Goal: Answer question/provide support

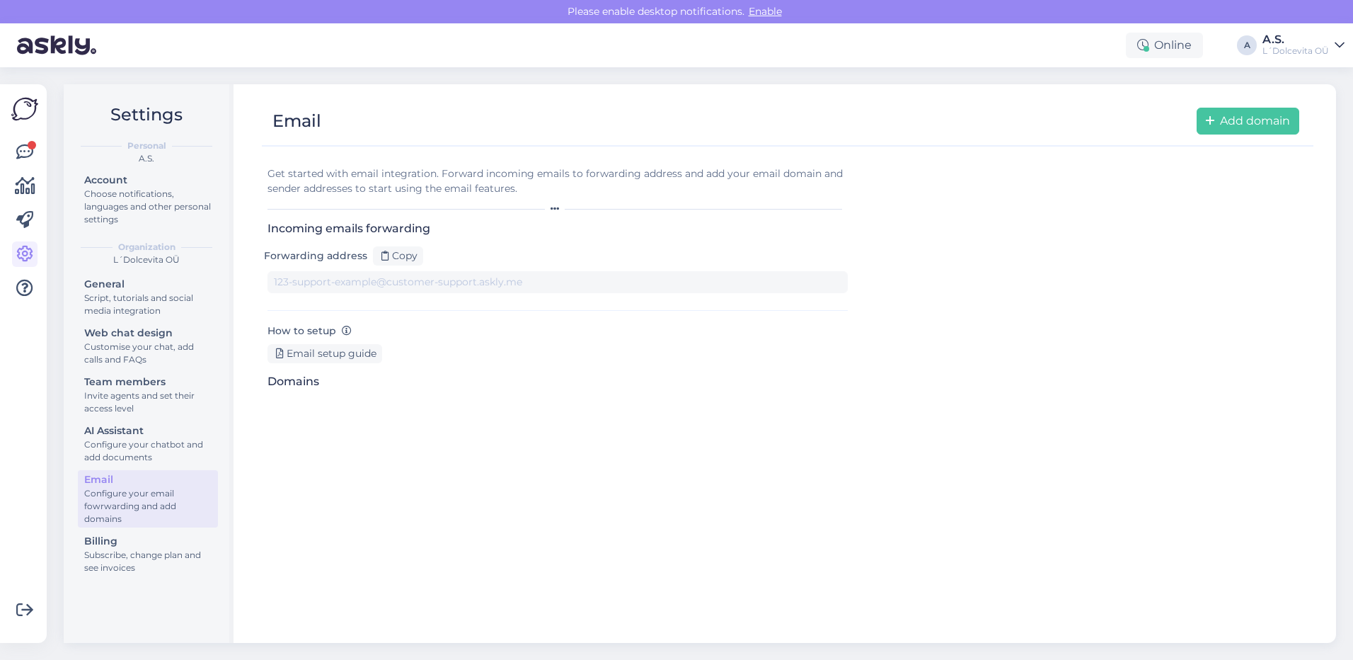
type input "[DOMAIN_NAME][EMAIL_ADDRESS][DOMAIN_NAME]"
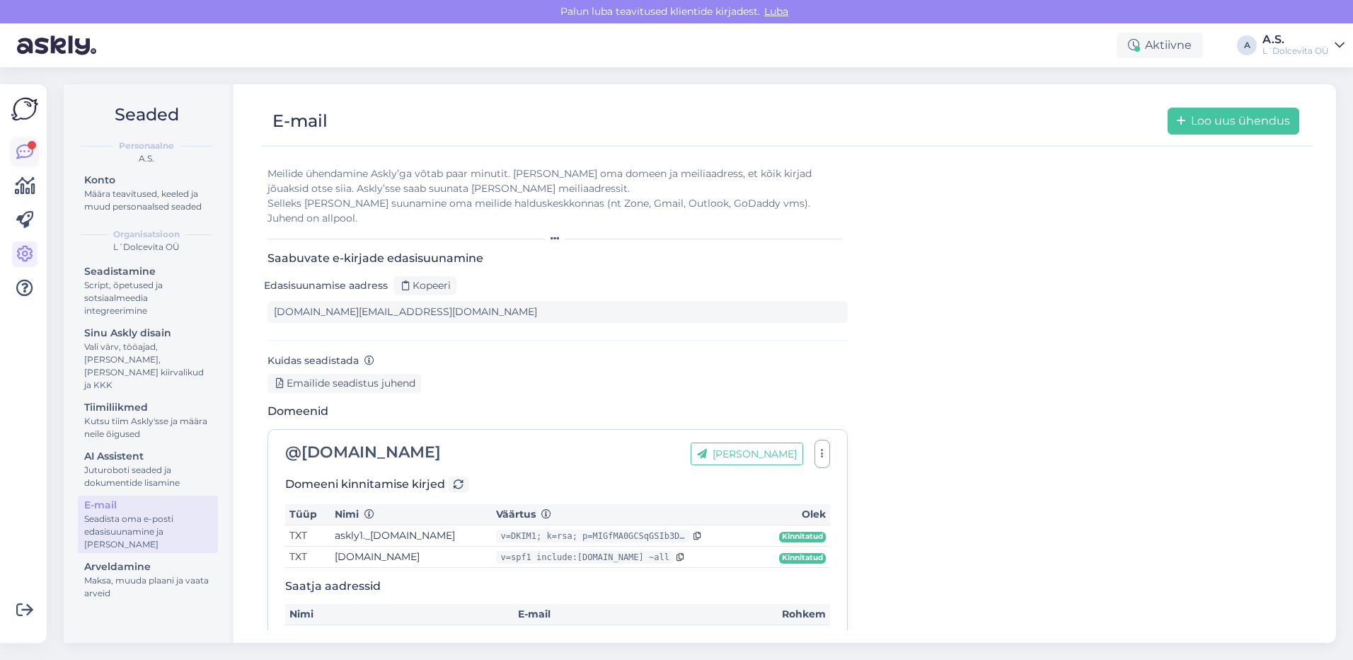
click at [25, 145] on icon at bounding box center [24, 152] width 17 height 17
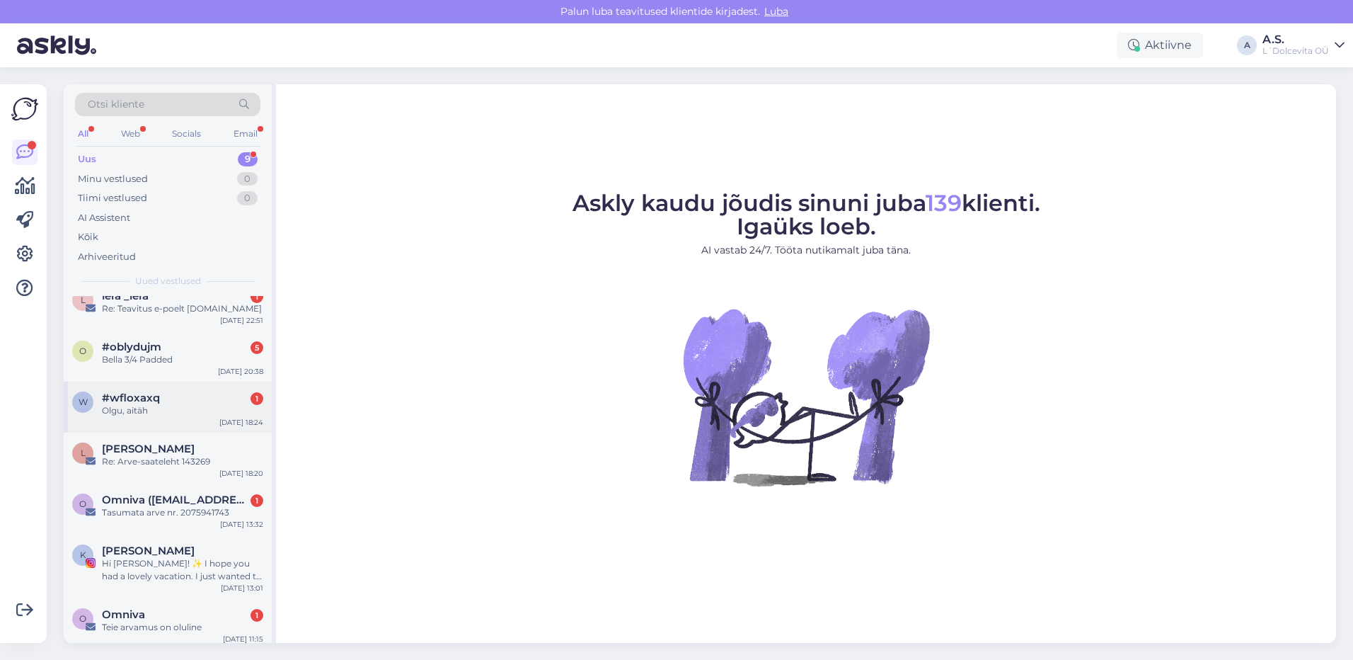
scroll to position [137, 0]
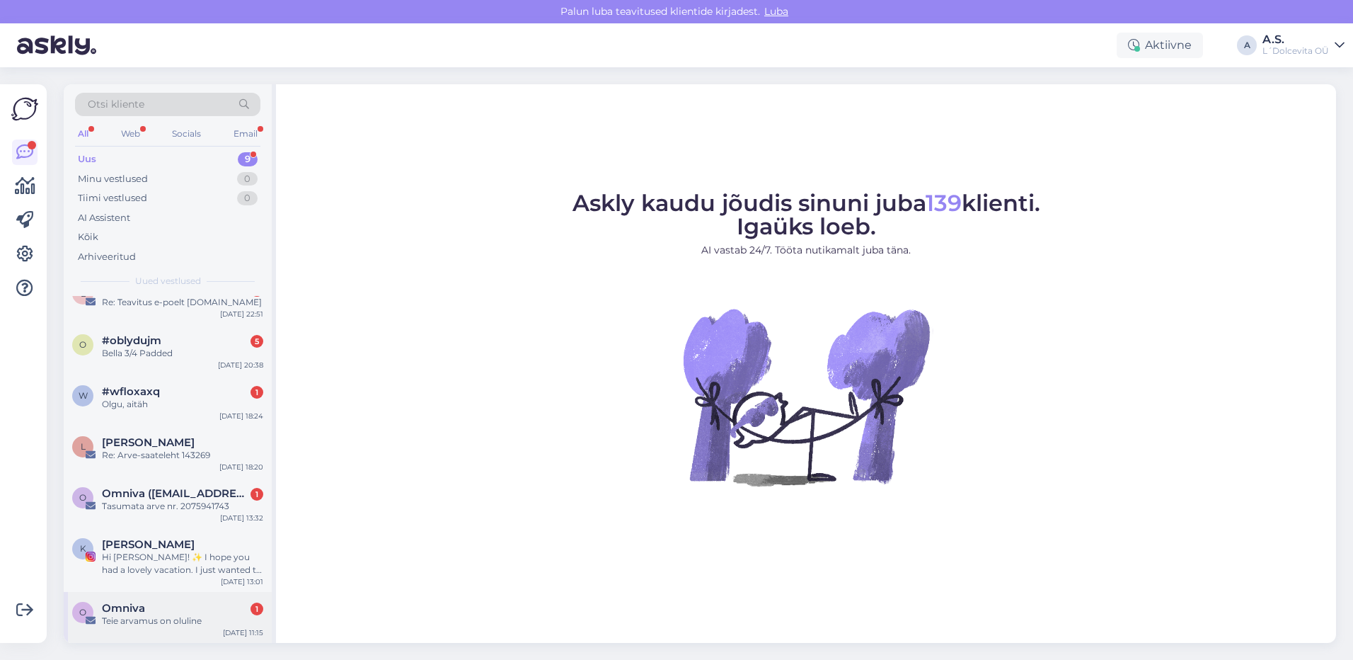
click at [195, 624] on div "Teie arvamus on oluline" at bounding box center [182, 620] width 161 height 13
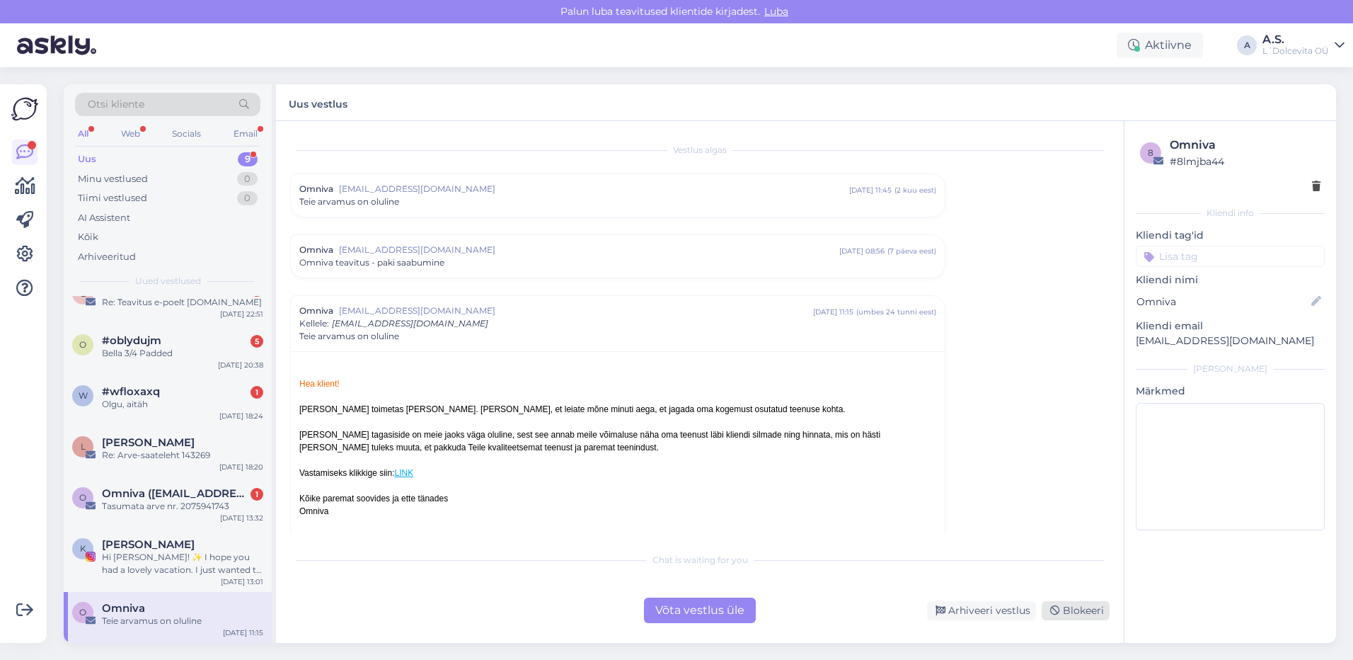
click at [1082, 612] on div "Blokeeri" at bounding box center [1076, 610] width 68 height 19
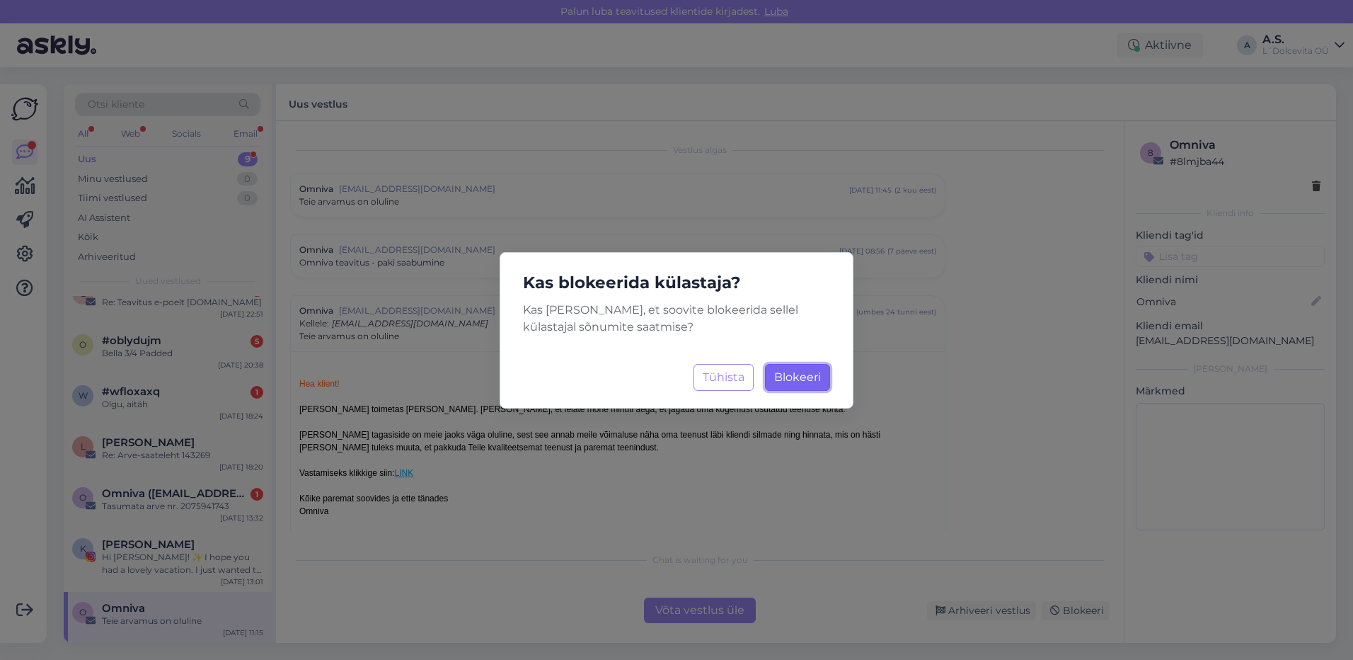
click at [810, 382] on span "Blokeeri" at bounding box center [797, 376] width 47 height 13
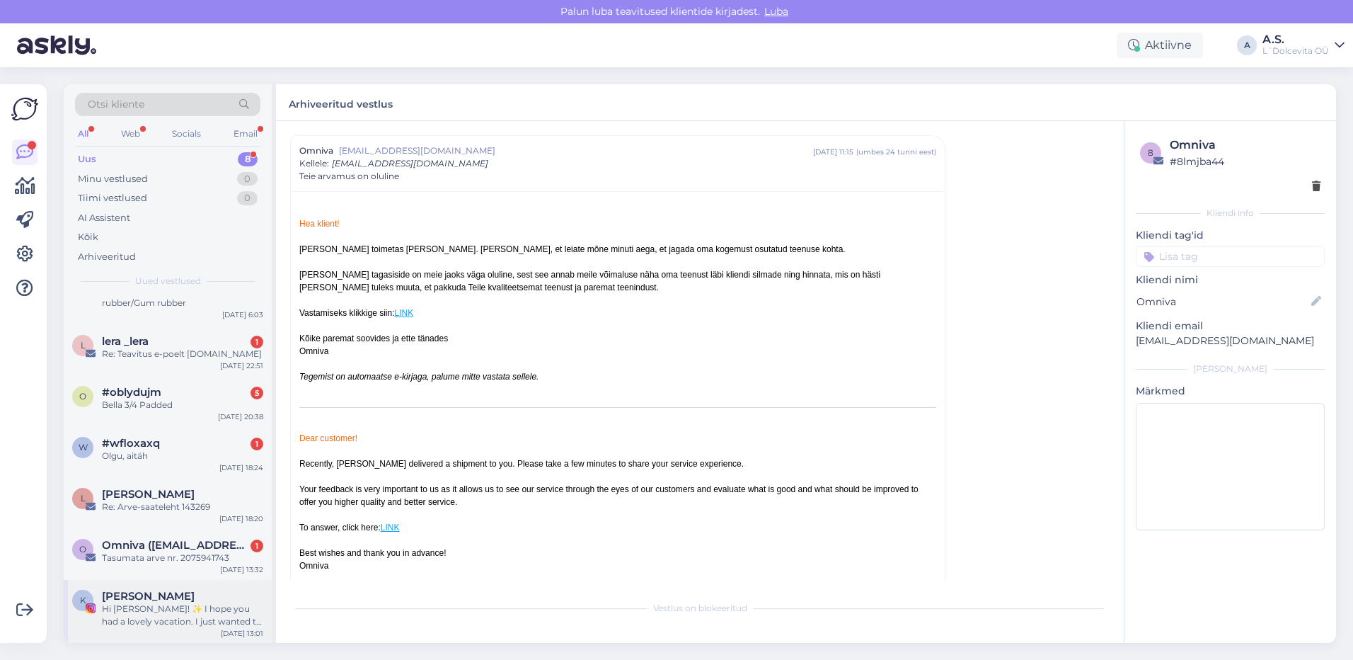
scroll to position [86, 0]
click at [195, 614] on div "Hi [PERSON_NAME]! ✨ I hope you had a lovely vacation. I just wanted to kindly f…" at bounding box center [182, 614] width 161 height 25
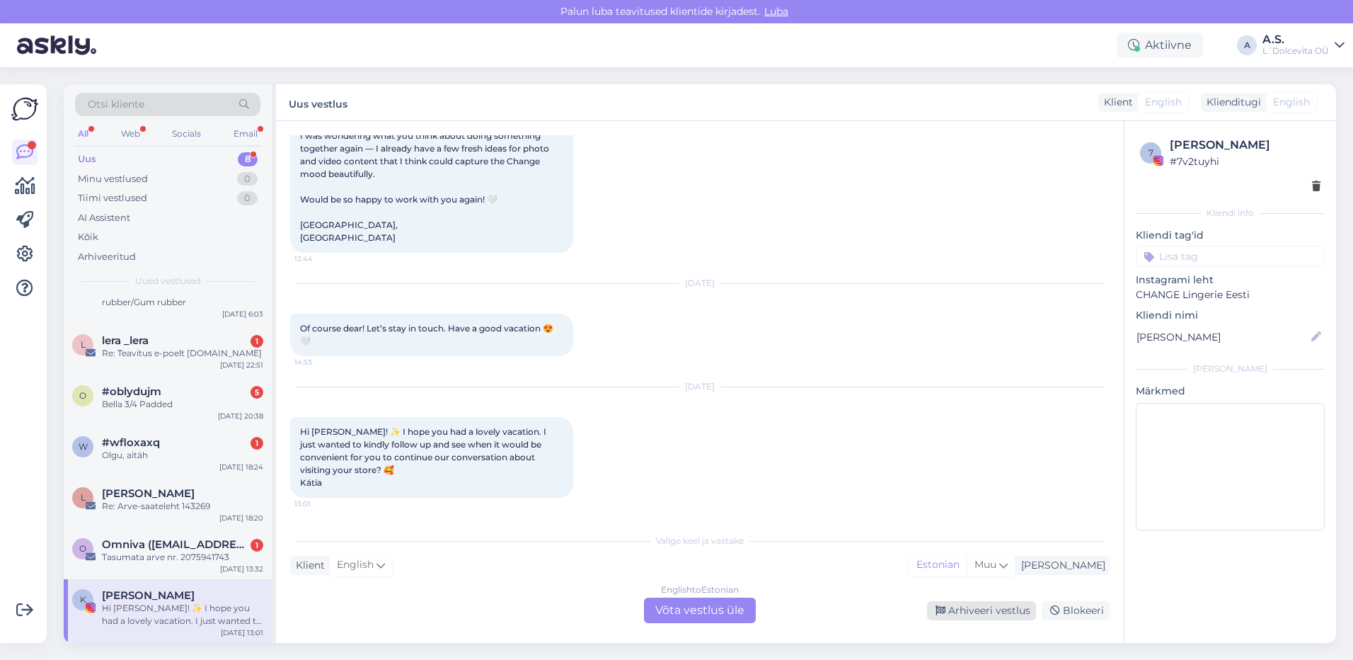
scroll to position [1526, 0]
click at [987, 611] on div "Arhiveeri vestlus" at bounding box center [981, 610] width 109 height 19
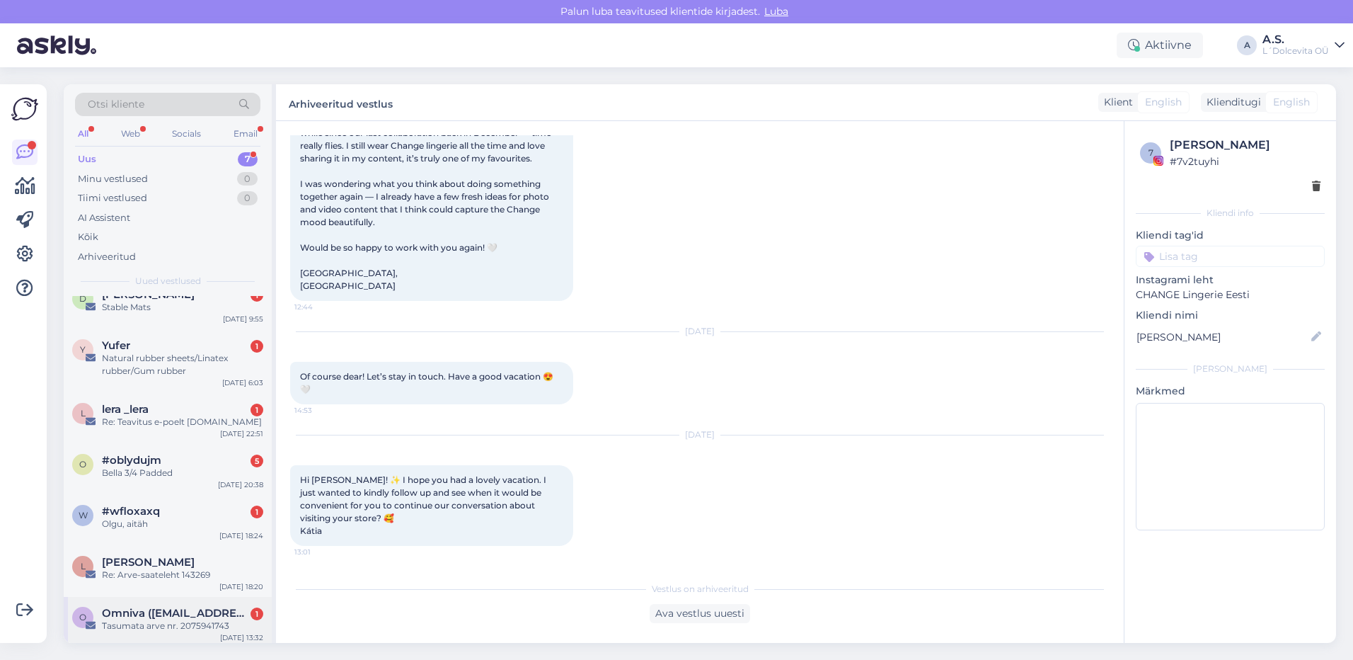
scroll to position [23, 0]
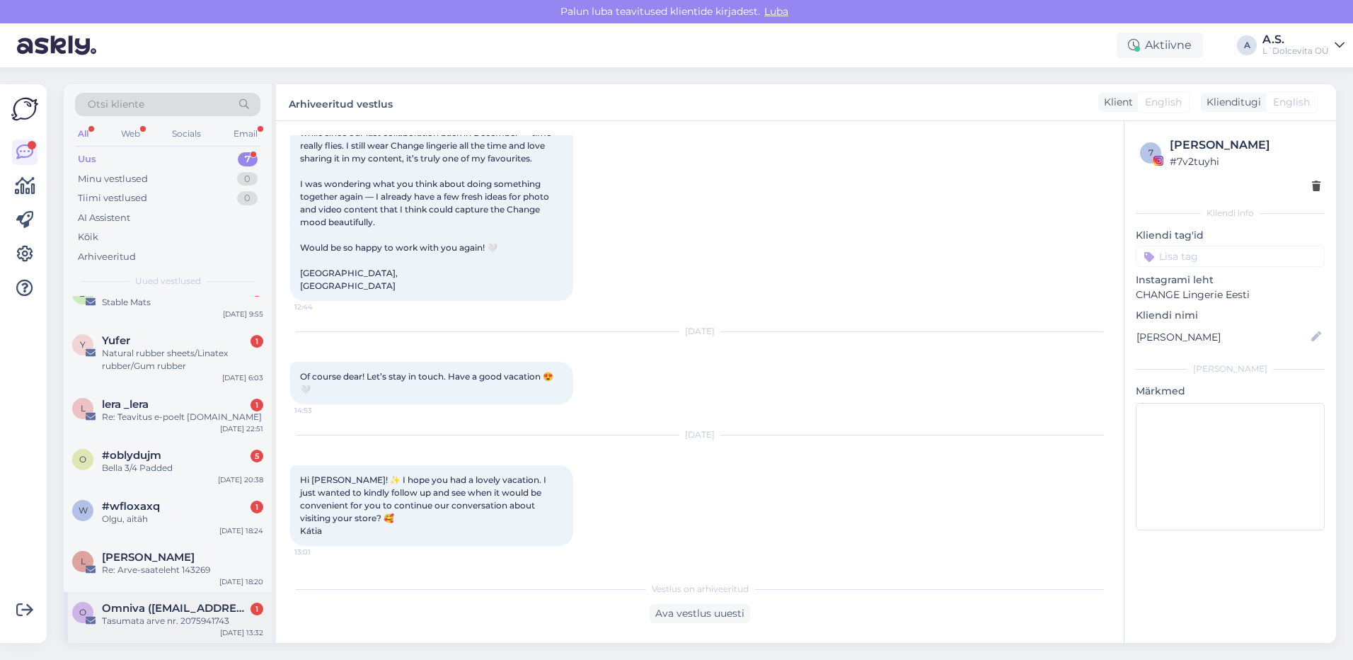
click at [233, 628] on div "[DATE] 13:32" at bounding box center [241, 632] width 43 height 11
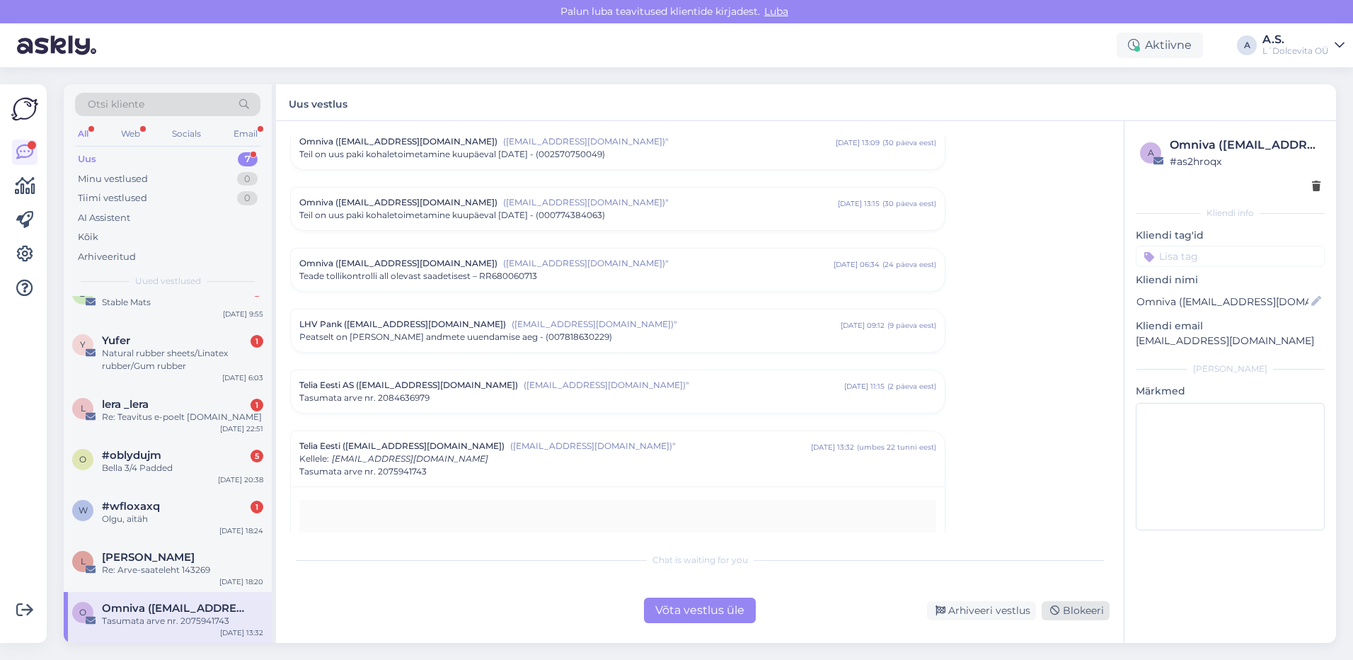
click at [1060, 609] on icon at bounding box center [1055, 611] width 10 height 10
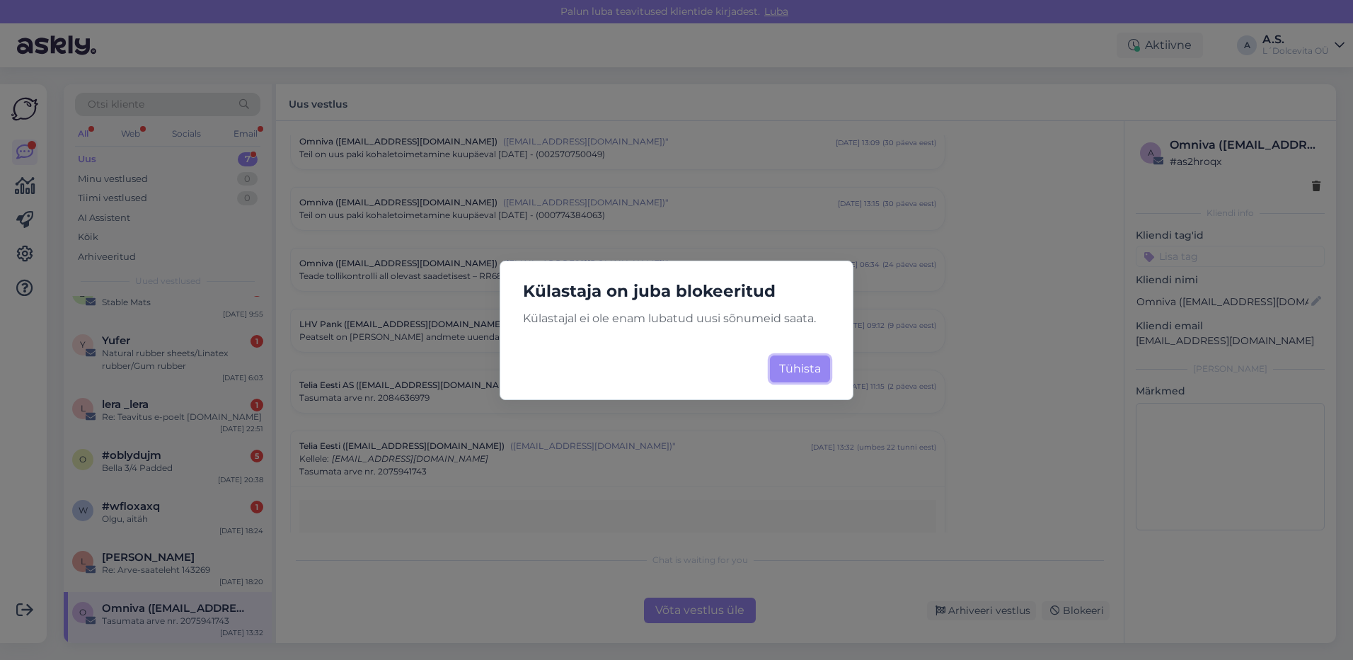
click at [794, 362] on button "Tühista" at bounding box center [800, 368] width 60 height 27
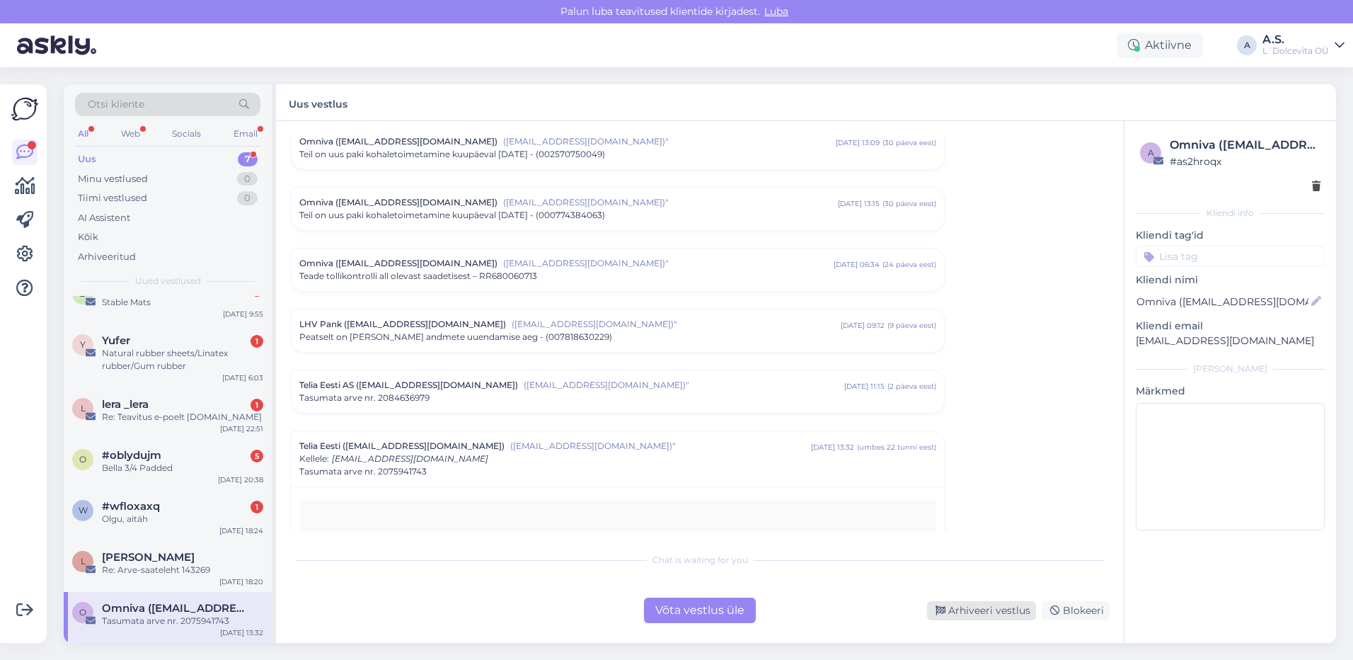
click at [961, 609] on div "Arhiveeri vestlus" at bounding box center [981, 610] width 109 height 19
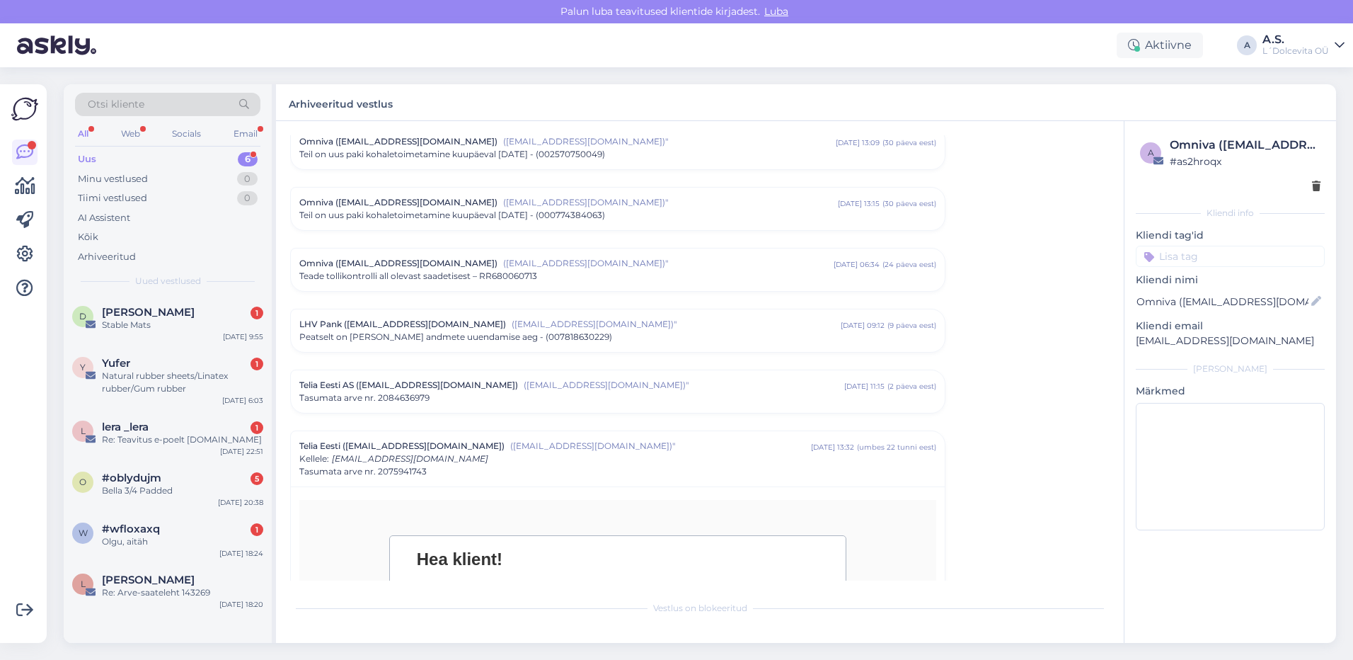
scroll to position [0, 0]
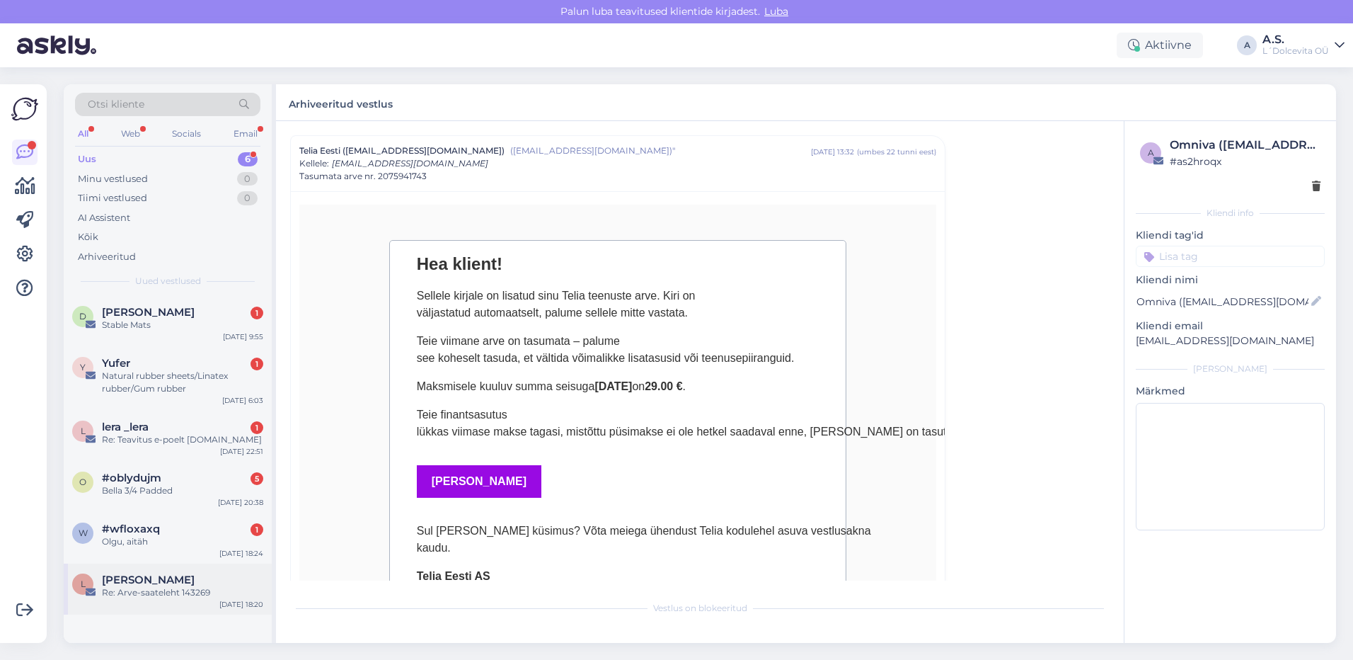
click at [237, 590] on div "Re: Arve-saateleht 143269" at bounding box center [182, 592] width 161 height 13
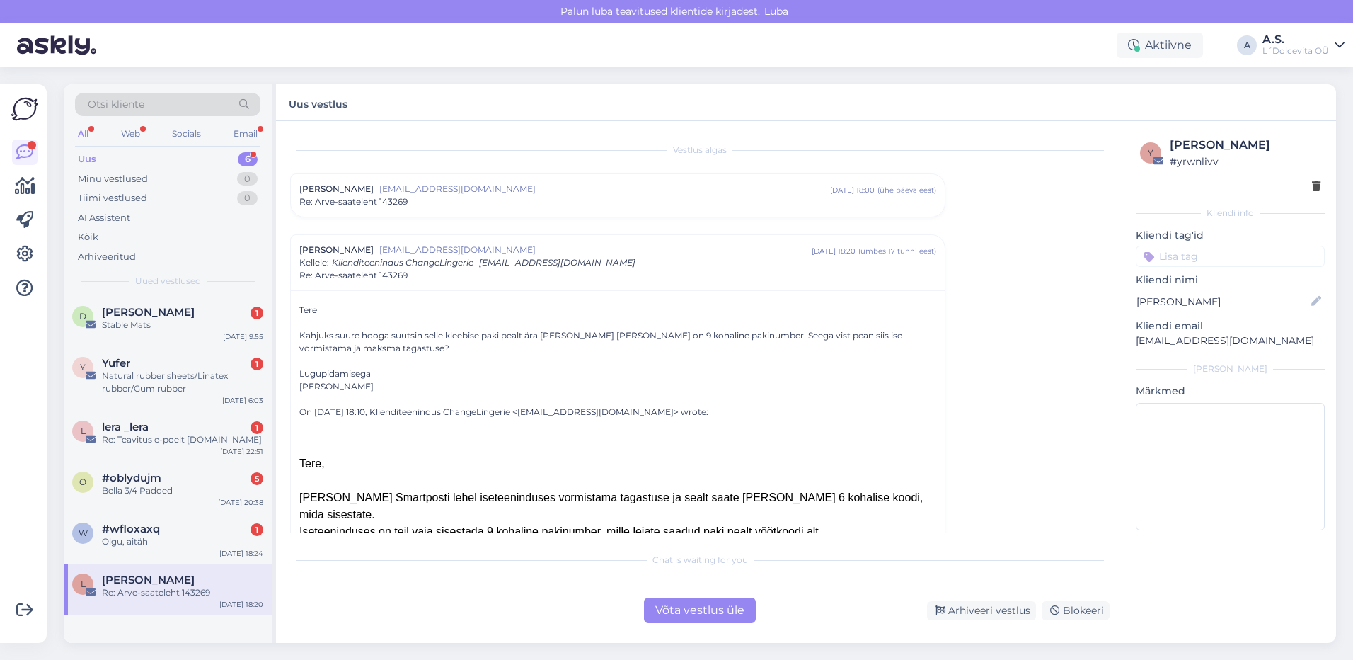
click at [533, 194] on span "[EMAIL_ADDRESS][DOMAIN_NAME]" at bounding box center [604, 189] width 451 height 13
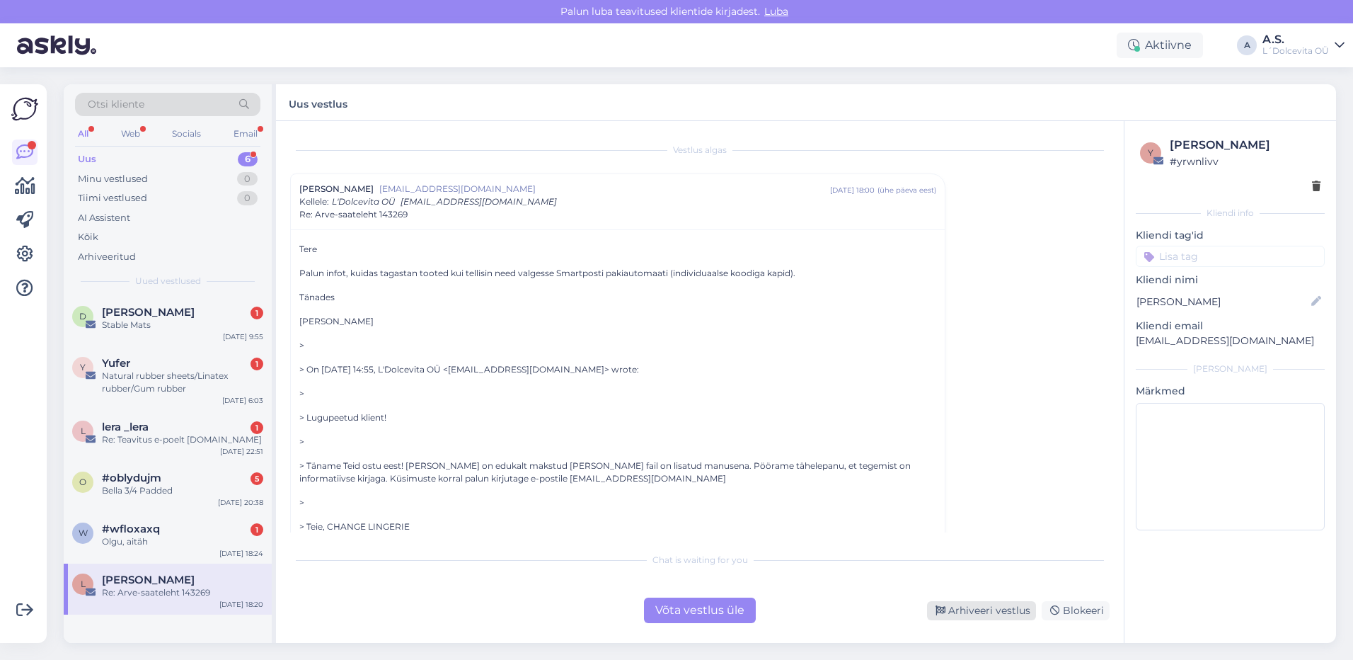
click at [951, 611] on div "Arhiveeri vestlus" at bounding box center [981, 610] width 109 height 19
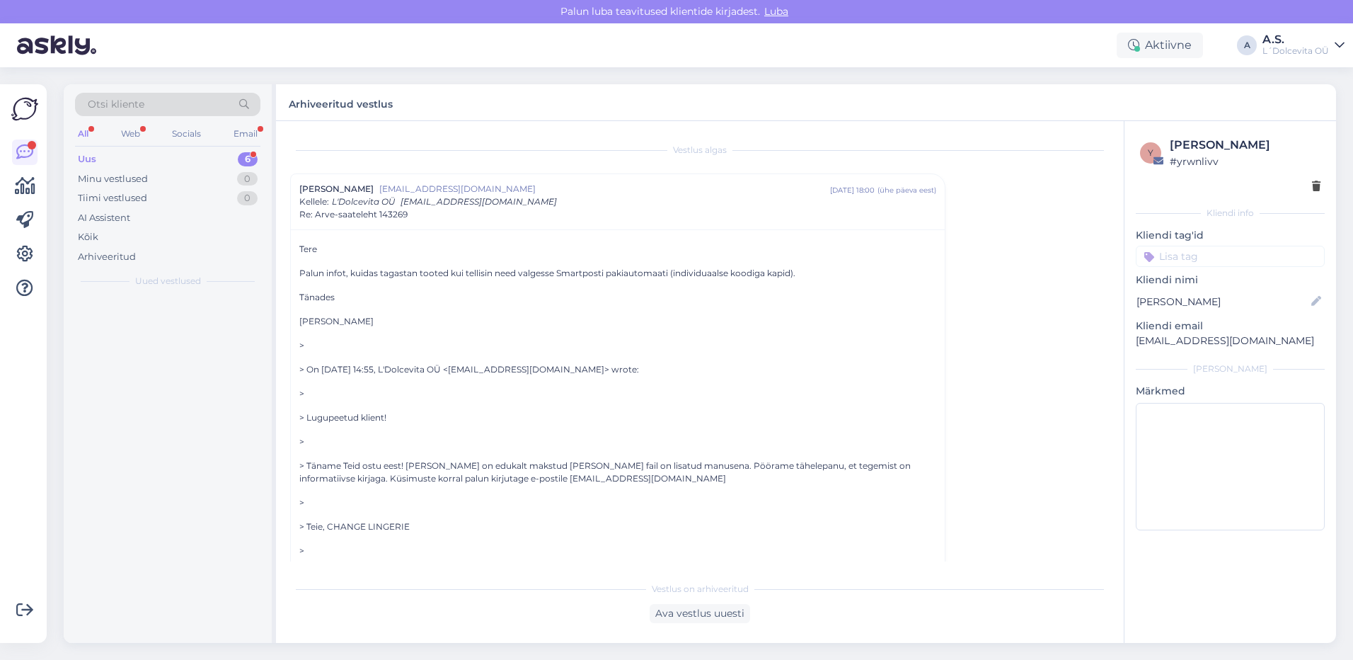
scroll to position [652, 0]
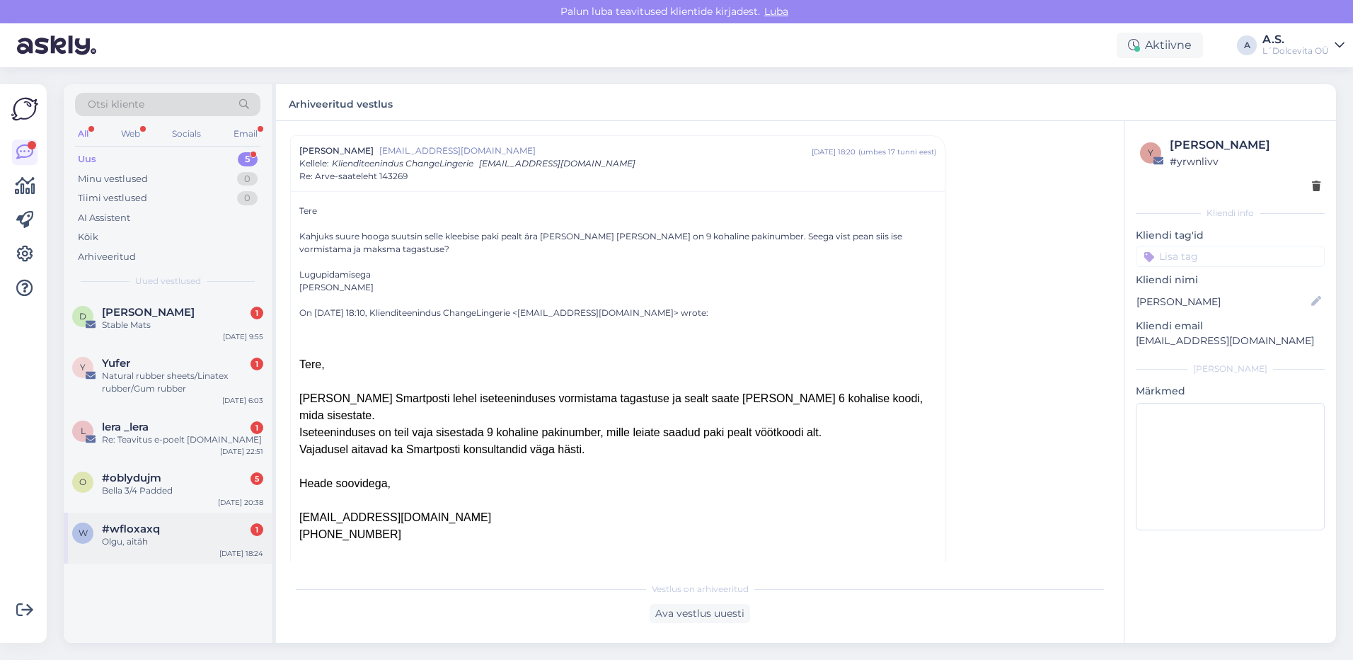
click at [175, 544] on div "Olgu, aitäh" at bounding box center [182, 541] width 161 height 13
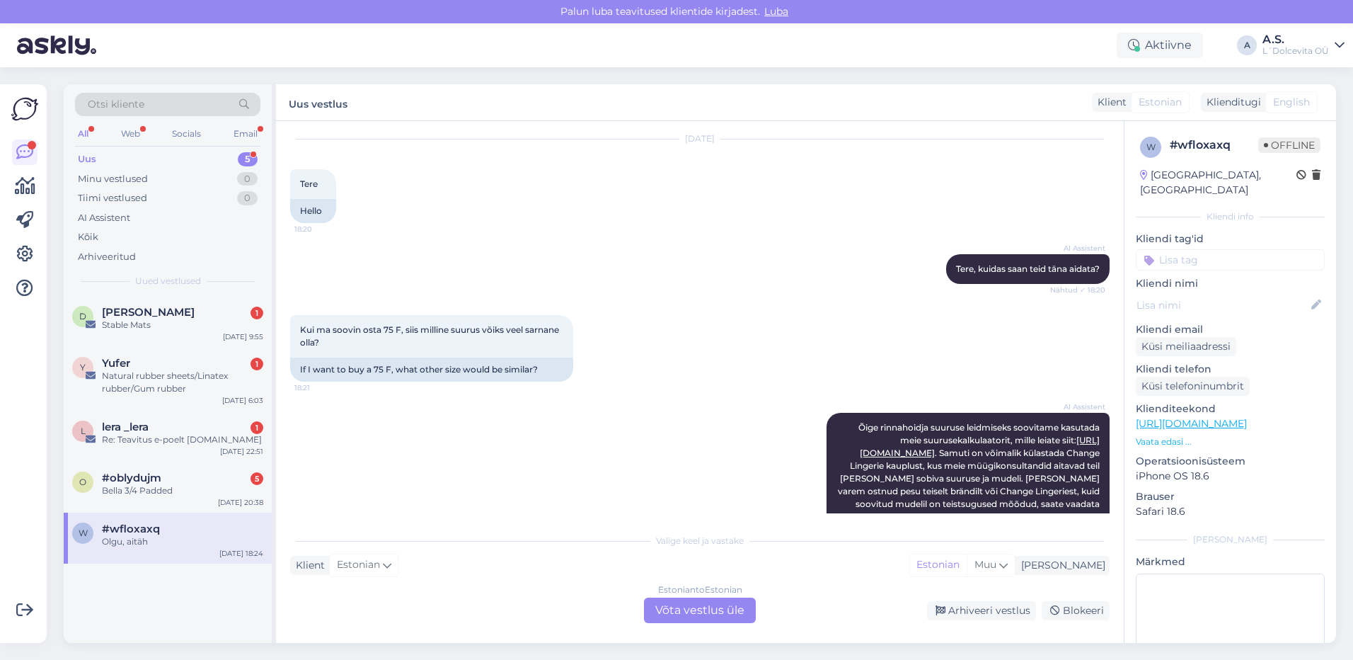
scroll to position [0, 0]
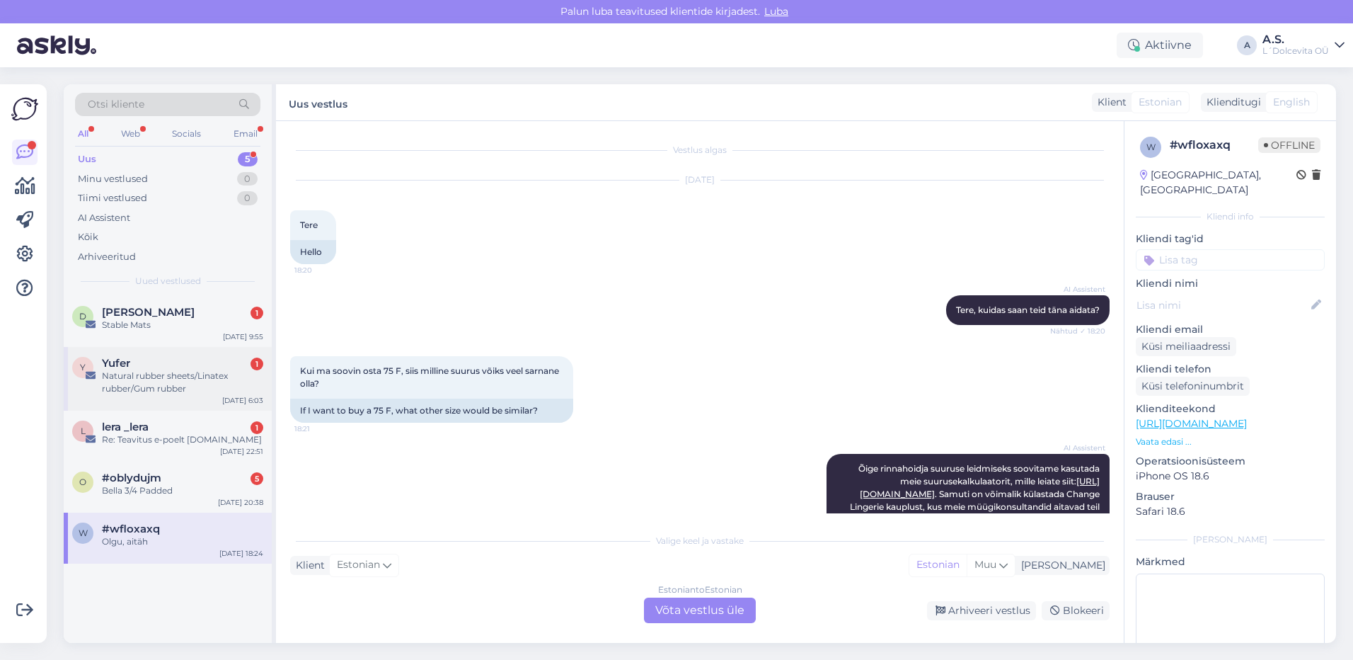
click at [209, 383] on div "Natural rubber sheets/Linatex rubber/Gum rubber" at bounding box center [182, 381] width 161 height 25
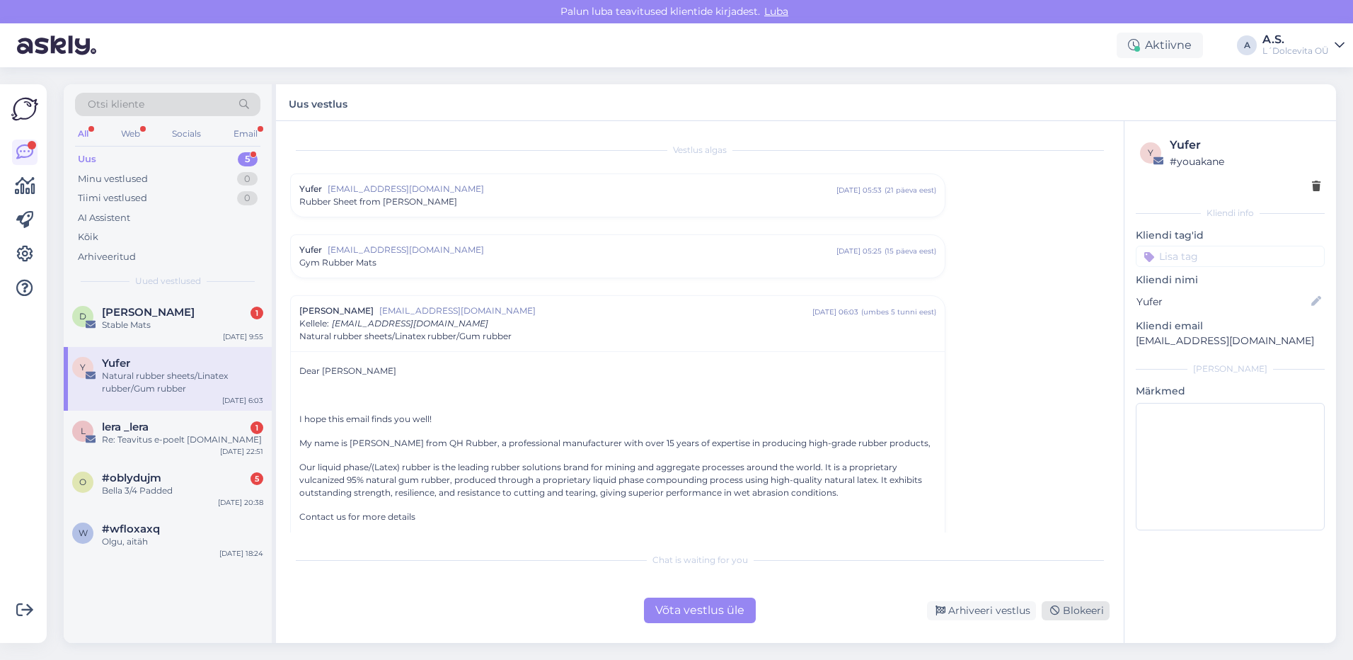
click at [1082, 601] on div "Blokeeri" at bounding box center [1076, 610] width 68 height 19
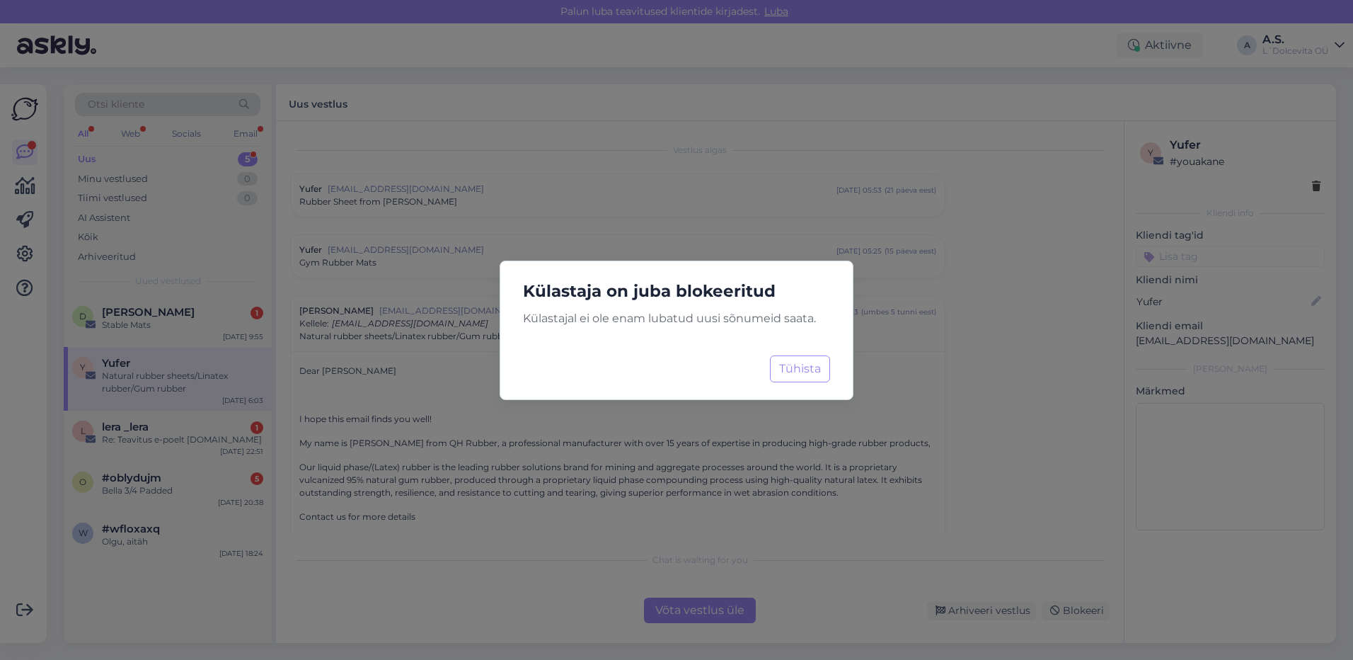
click at [796, 386] on div "Külastaja on juba blokeeritud Külastajal ei ole enam lubatud uusi sõnumeid saat…" at bounding box center [677, 329] width 354 height 139
click at [801, 369] on button "Tühista" at bounding box center [800, 368] width 60 height 27
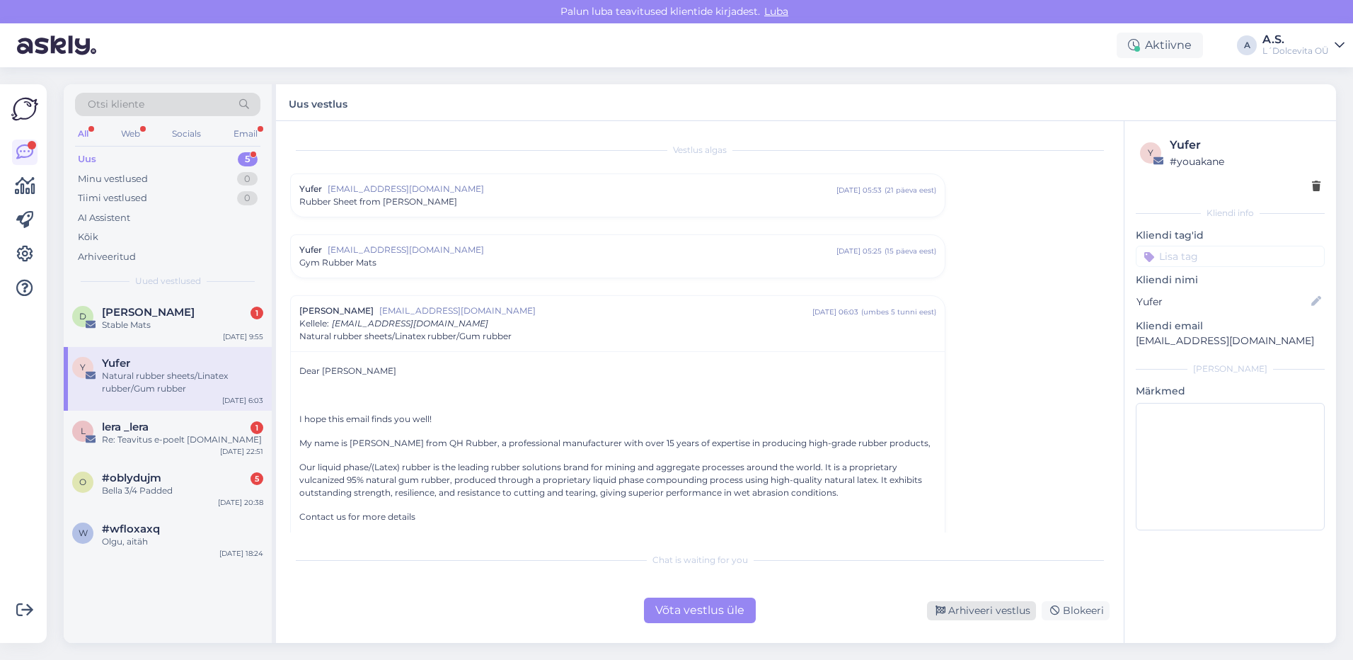
click at [978, 611] on div "Arhiveeri vestlus" at bounding box center [981, 610] width 109 height 19
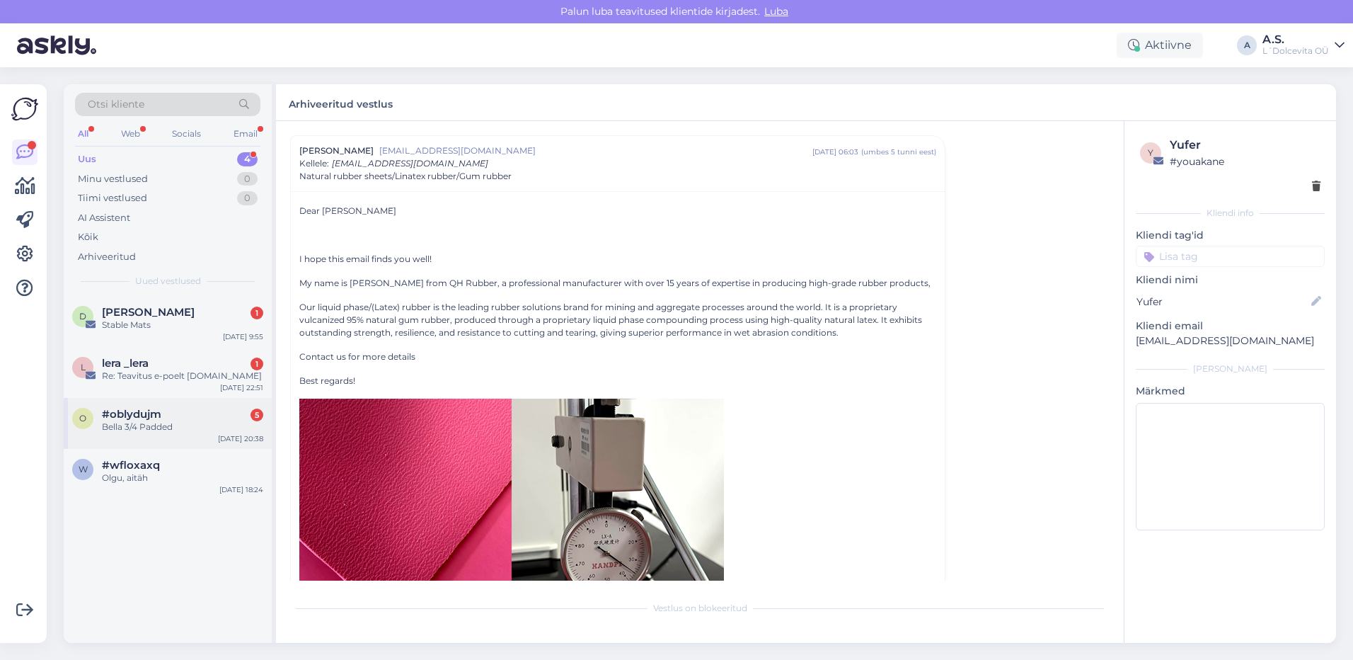
click at [200, 437] on div "o #oblydujm 5 Bella 3/4 Padded [DATE] 20:38" at bounding box center [168, 423] width 208 height 51
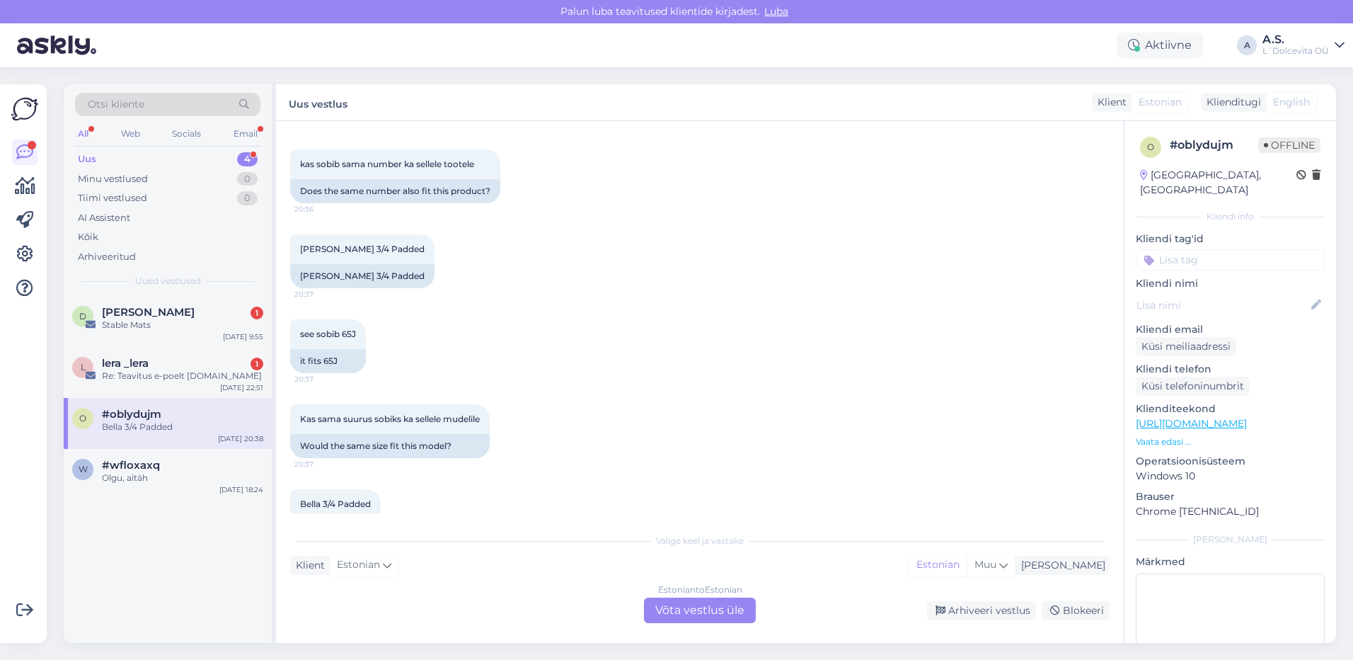
scroll to position [546, 0]
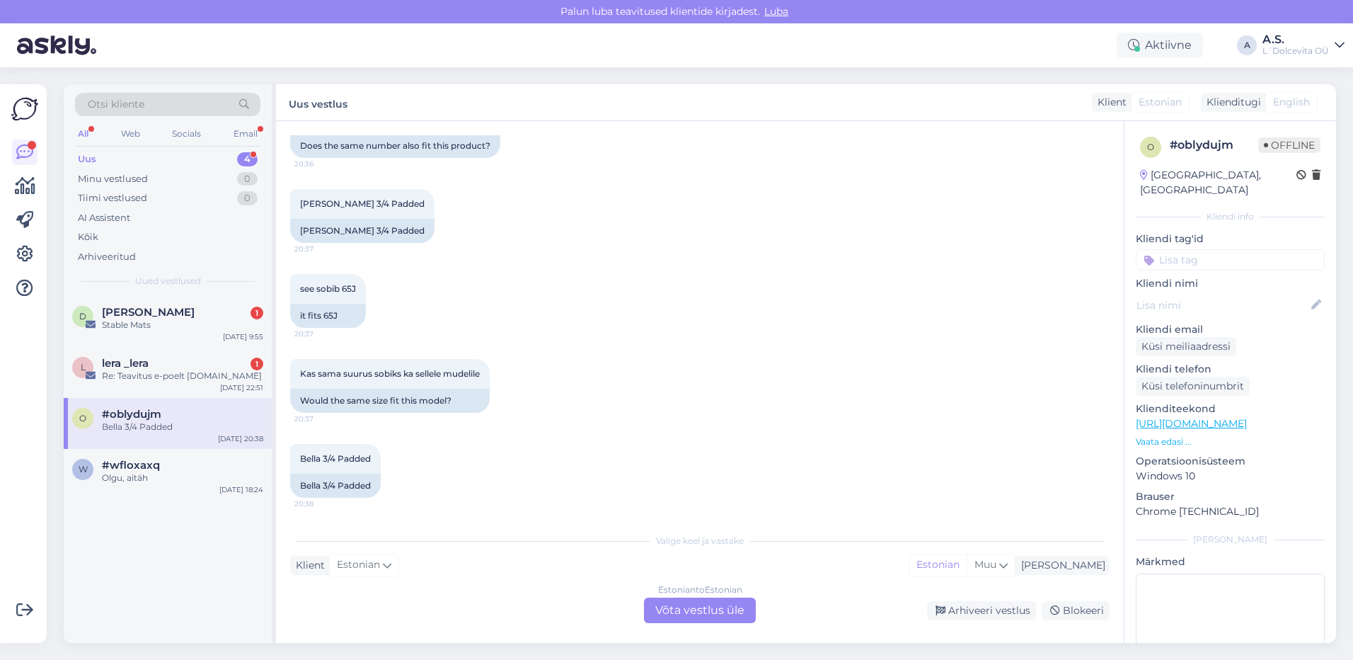
click at [680, 612] on div "Estonian to Estonian Võta vestlus üle" at bounding box center [700, 609] width 112 height 25
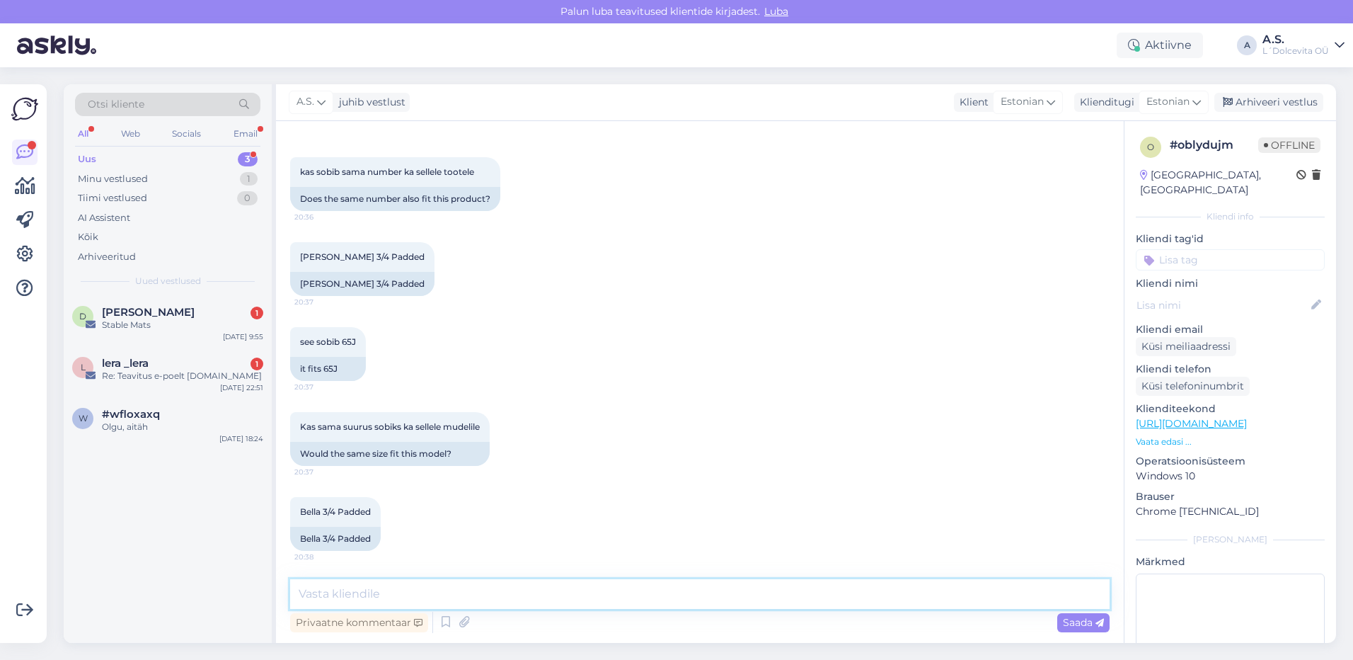
click at [454, 606] on textarea at bounding box center [700, 594] width 820 height 30
type textarea "Tere, vabandust et vastus viibis. Jah sama number sobib ka sellele mudelile."
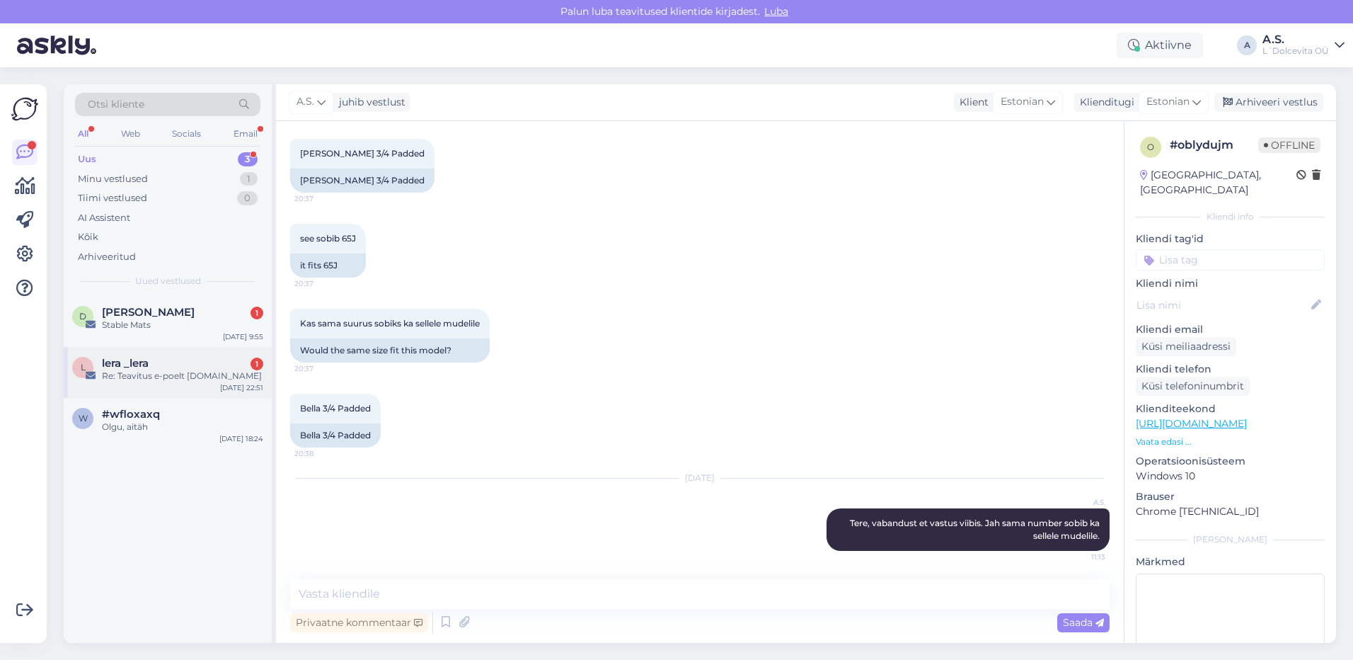
click at [134, 392] on div "l lera _lera 1 Re: Teavitus e-poelt [DOMAIN_NAME] [DATE] 22:51" at bounding box center [168, 372] width 208 height 51
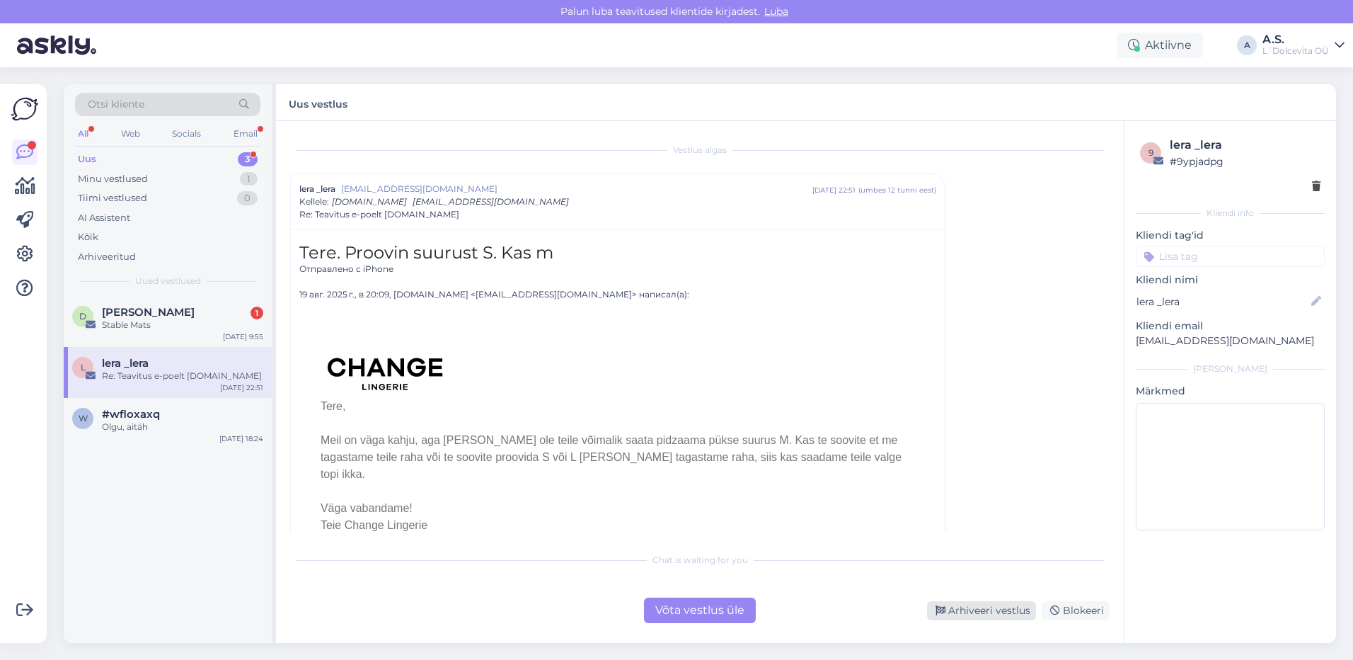
click at [983, 617] on div "Arhiveeri vestlus" at bounding box center [981, 610] width 109 height 19
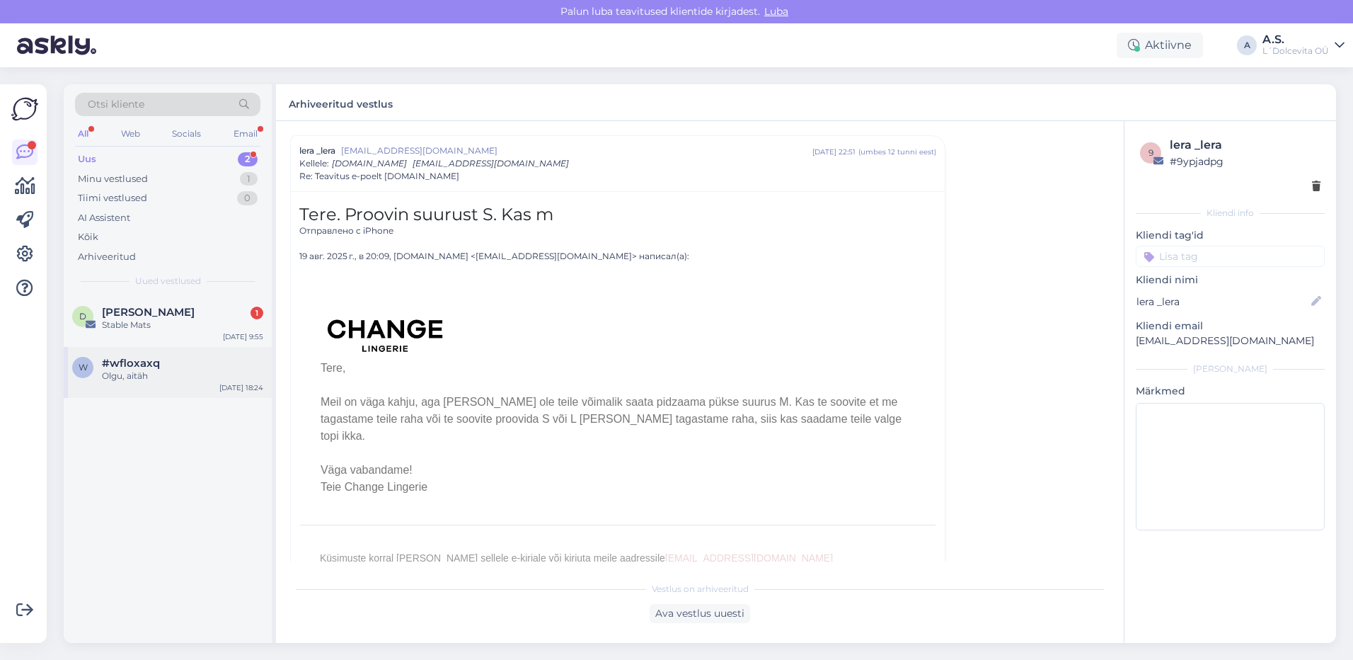
click at [183, 377] on div "Olgu, aitäh" at bounding box center [182, 375] width 161 height 13
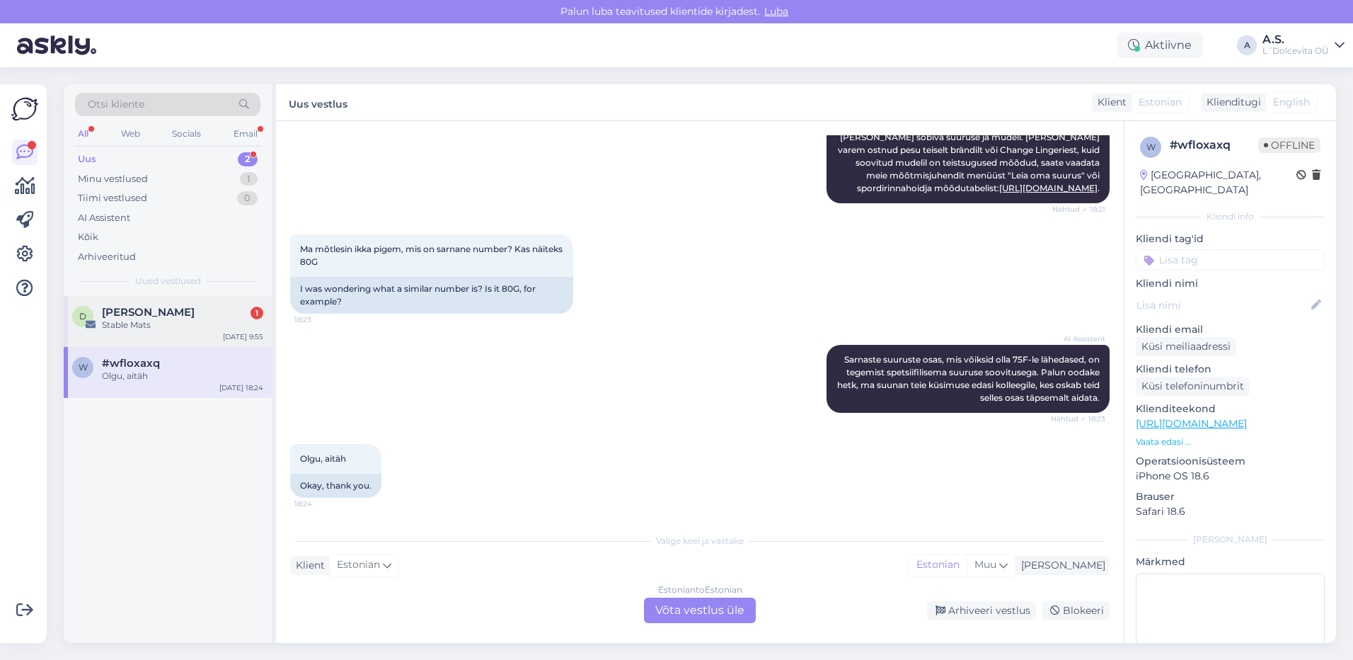
click at [227, 323] on div "Stable Mats" at bounding box center [182, 325] width 161 height 13
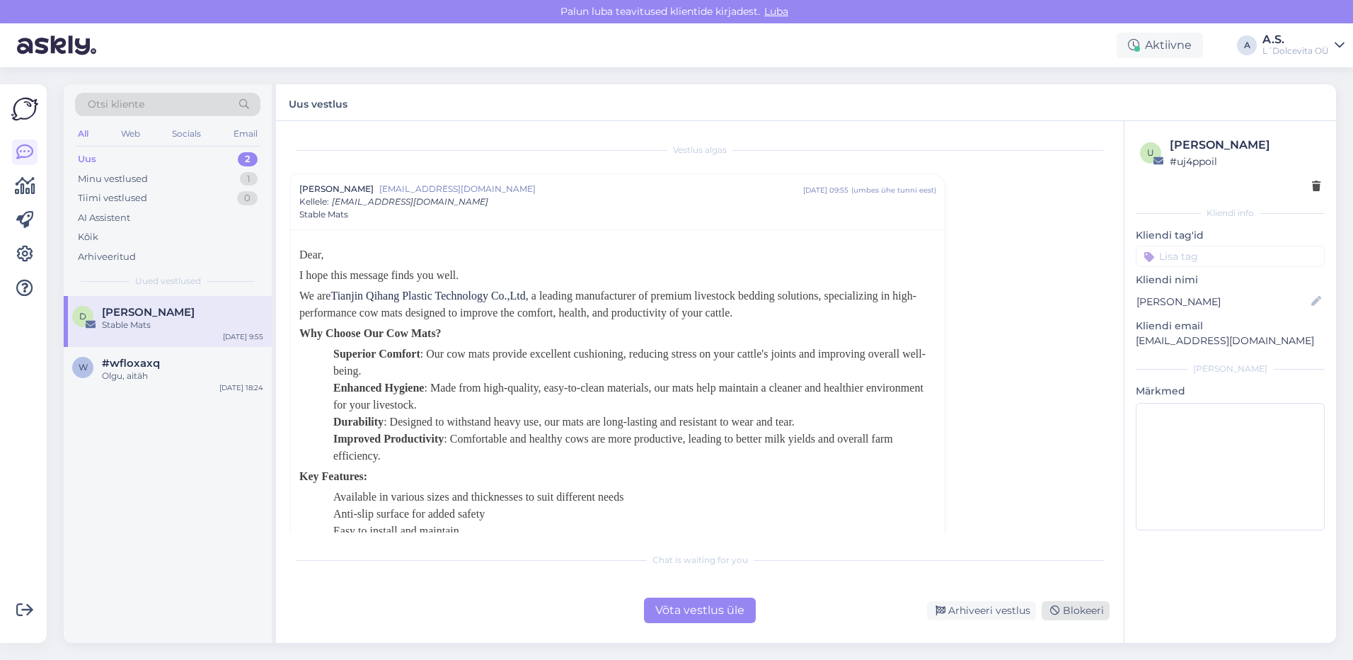
click at [1077, 614] on div "Blokeeri" at bounding box center [1076, 610] width 68 height 19
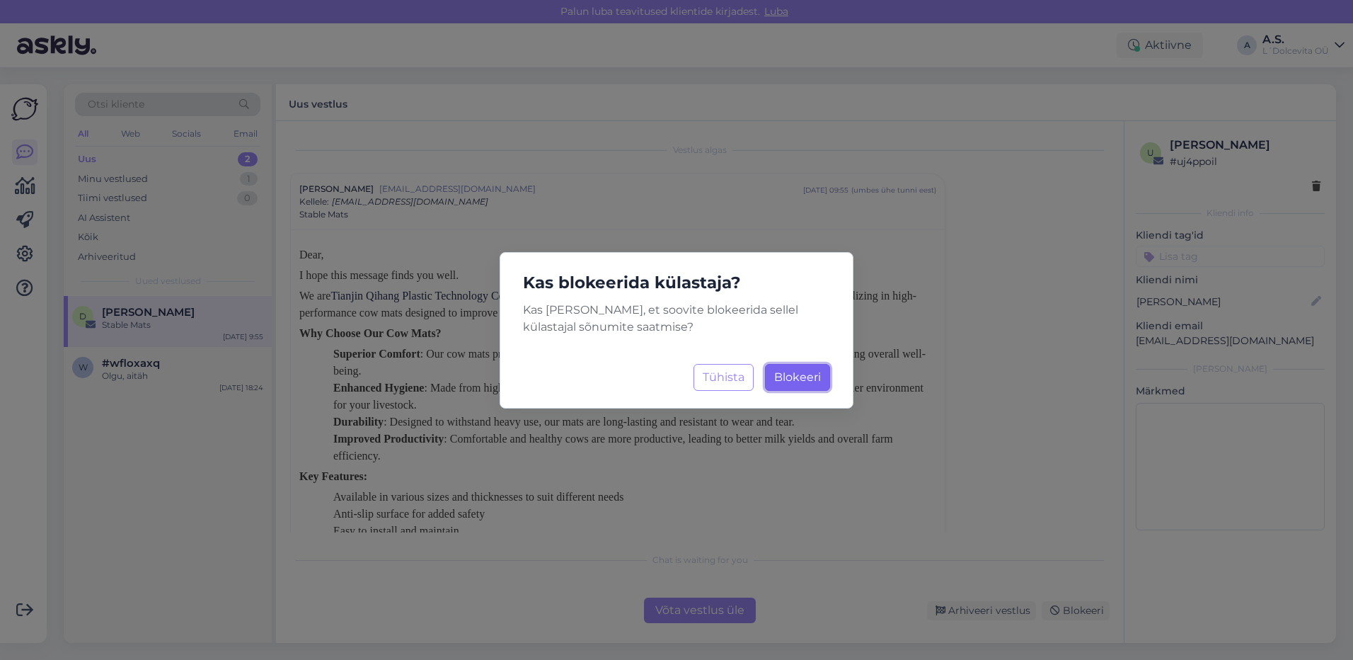
click at [793, 374] on span "Blokeeri" at bounding box center [797, 376] width 47 height 13
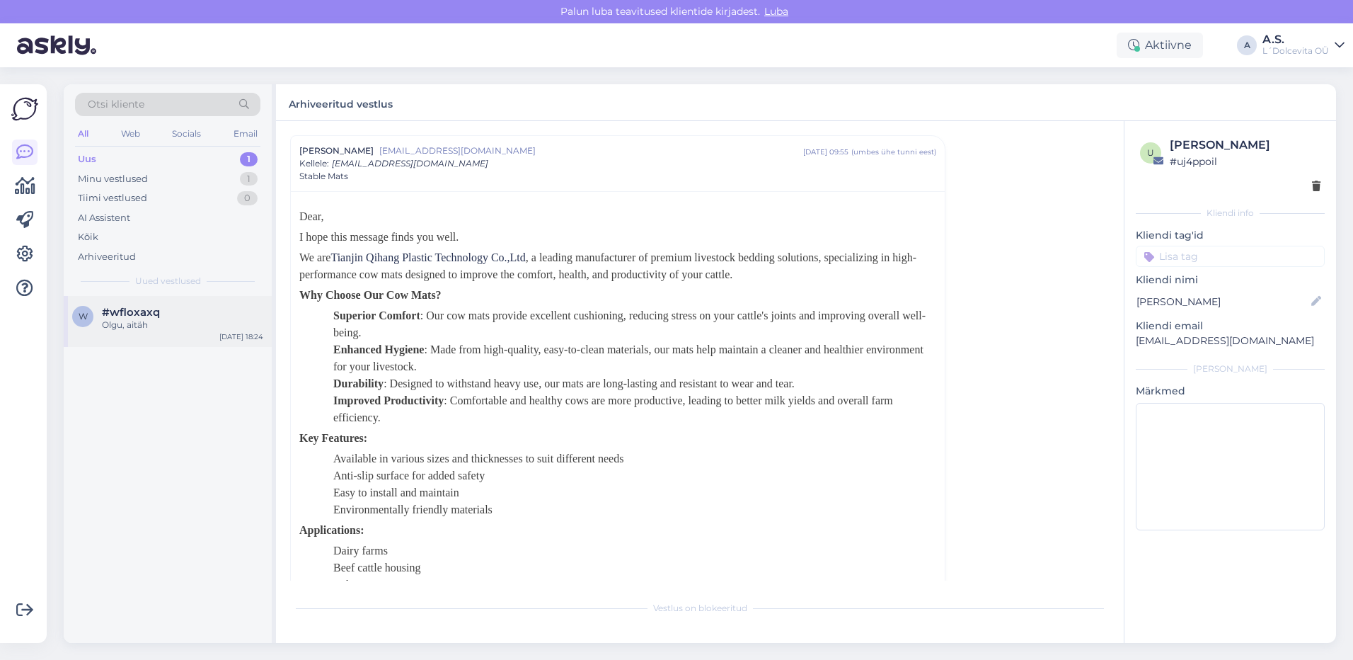
click at [177, 312] on div "#wfloxaxq" at bounding box center [182, 312] width 161 height 13
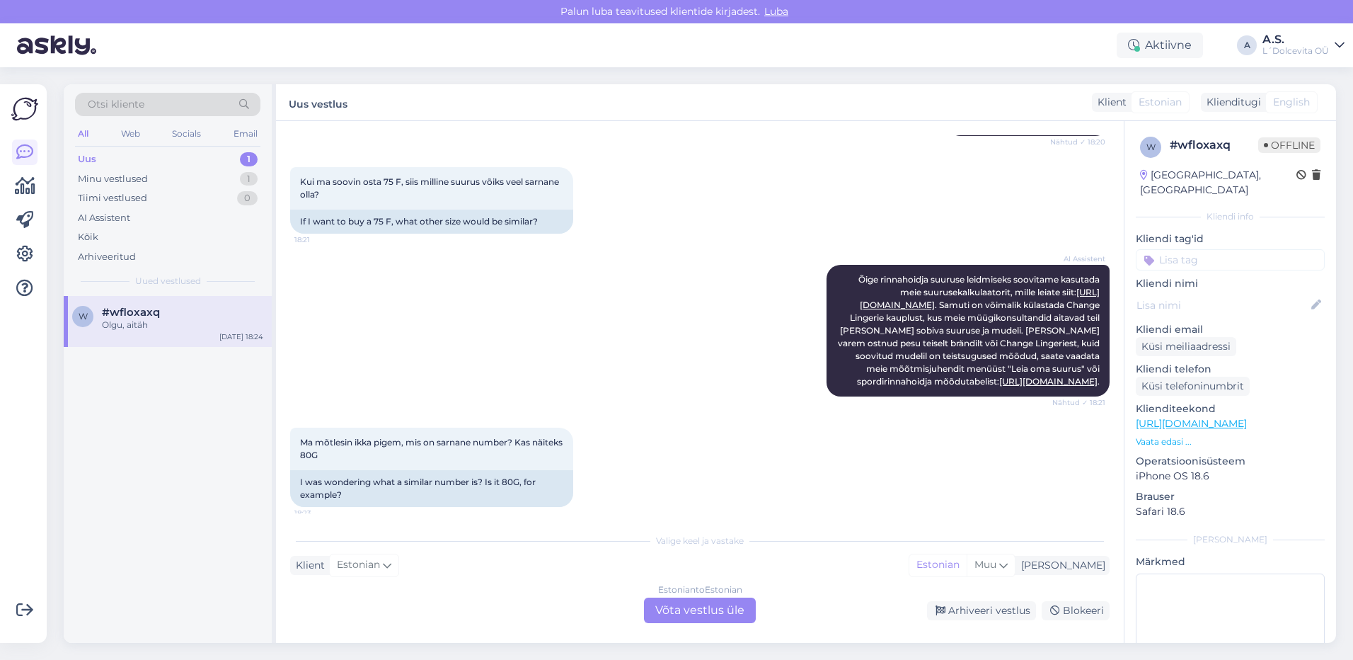
scroll to position [183, 0]
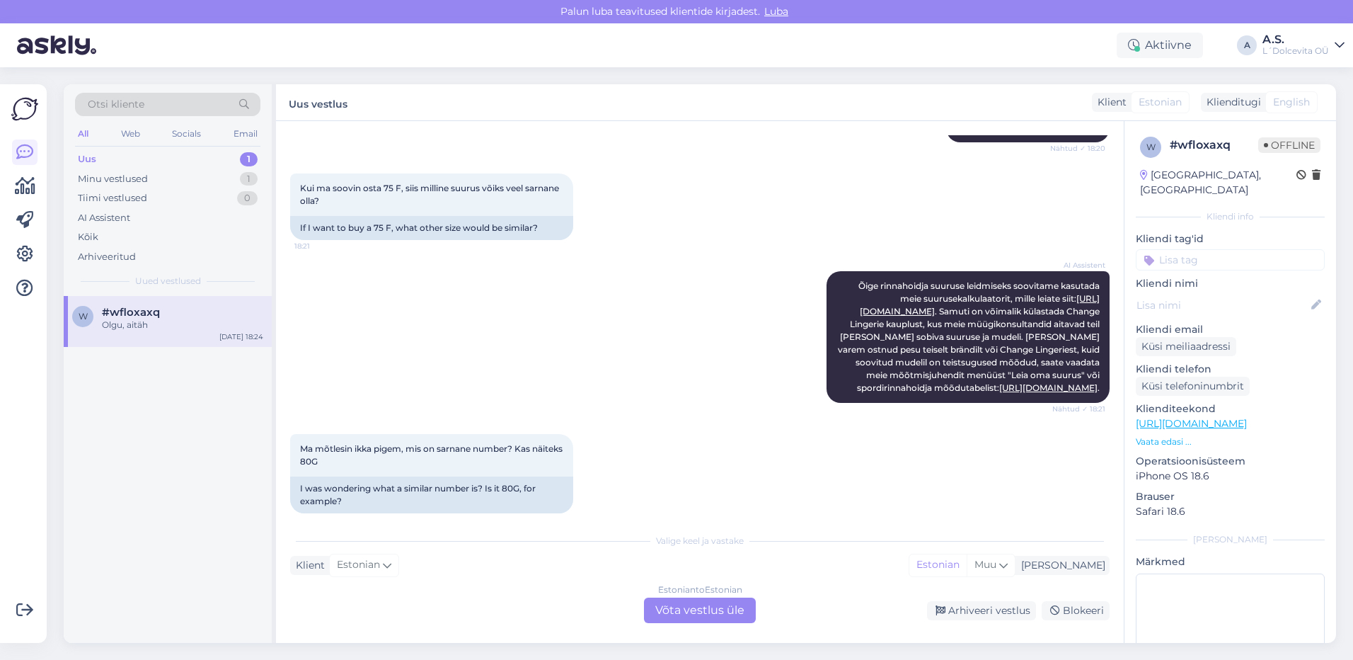
click at [682, 607] on div "Estonian to Estonian Võta vestlus üle" at bounding box center [700, 609] width 112 height 25
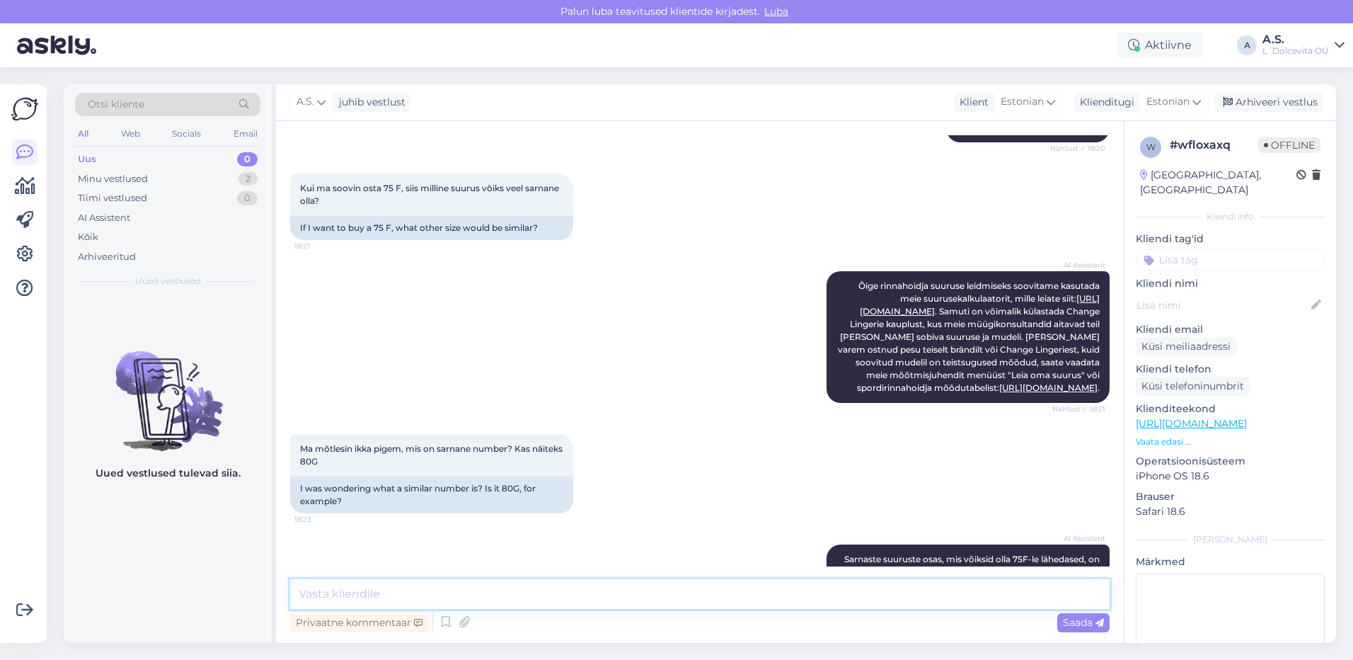
click at [505, 598] on textarea at bounding box center [700, 594] width 820 height 30
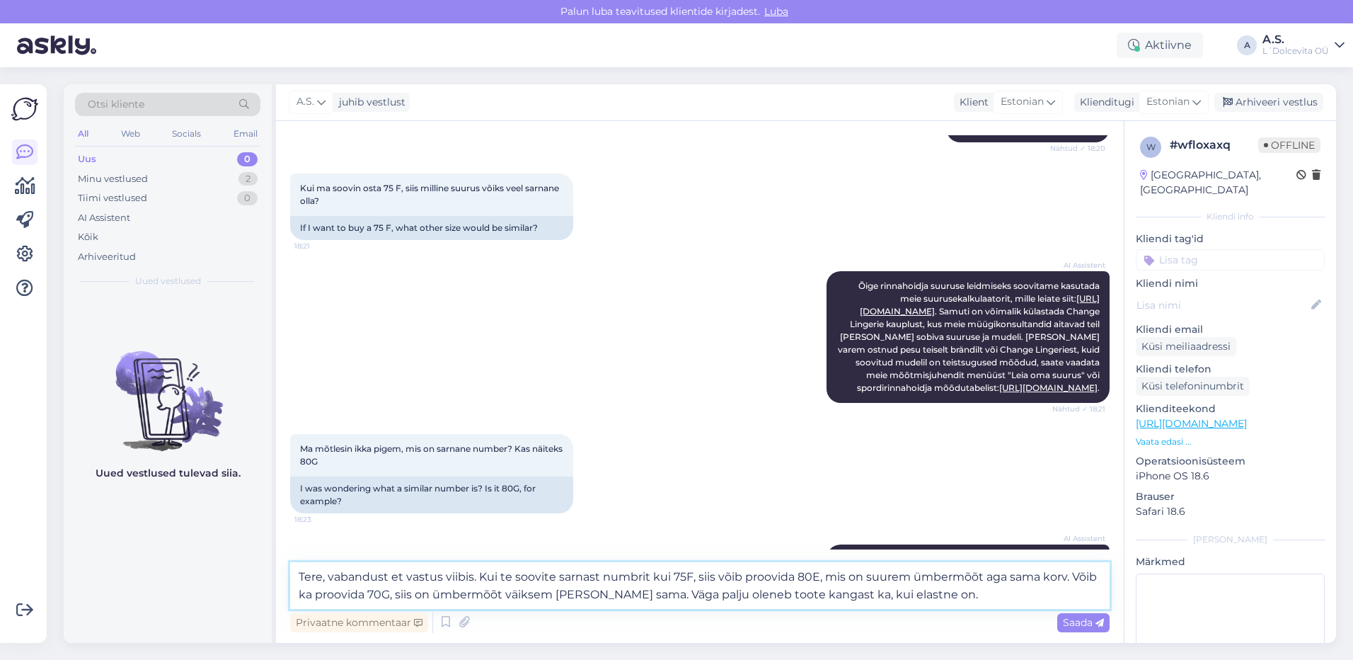
type textarea "Tere, vabandust et vastus viibis. Kui te soovite sarnast numbrit kui 75F, siis …"
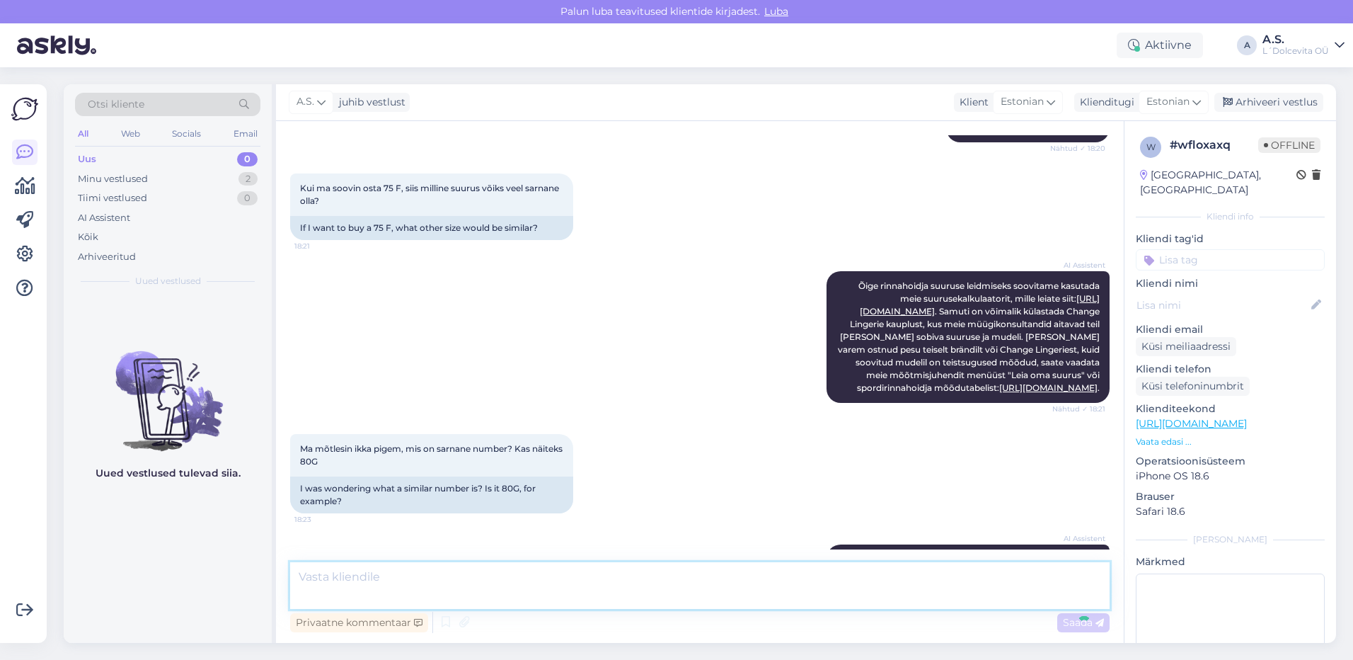
scroll to position [483, 0]
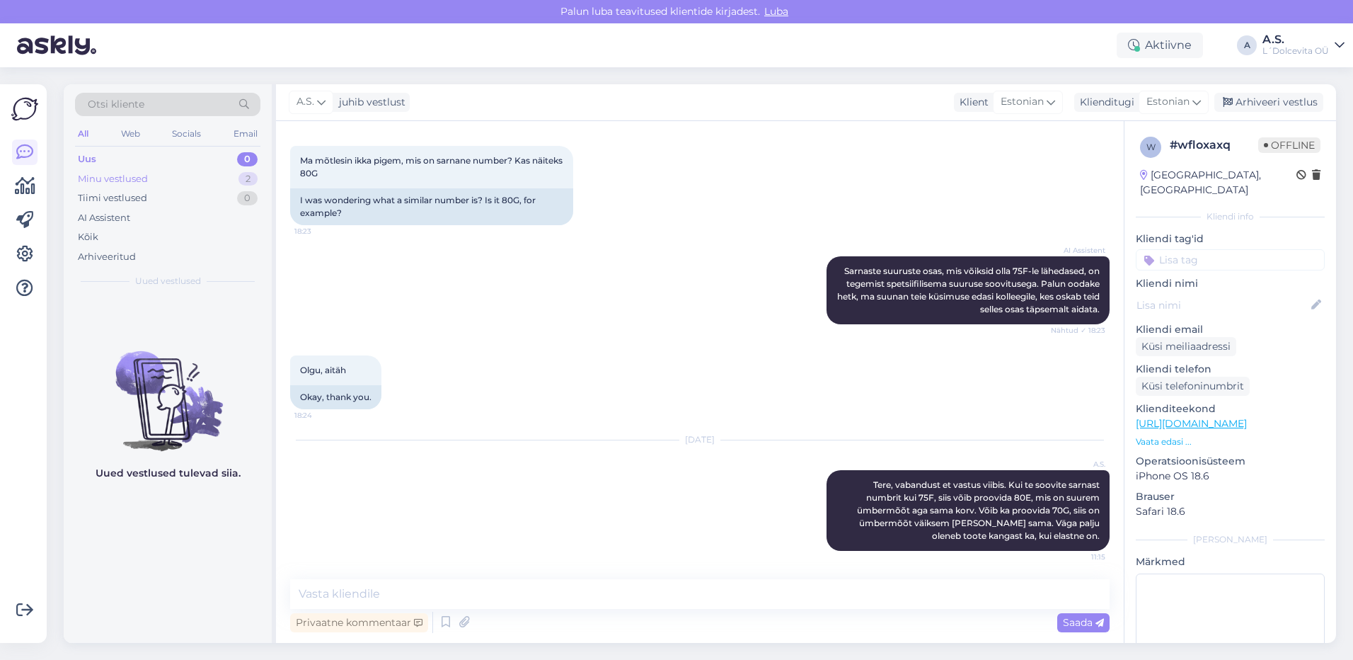
click at [209, 178] on div "Minu vestlused 2" at bounding box center [167, 179] width 185 height 20
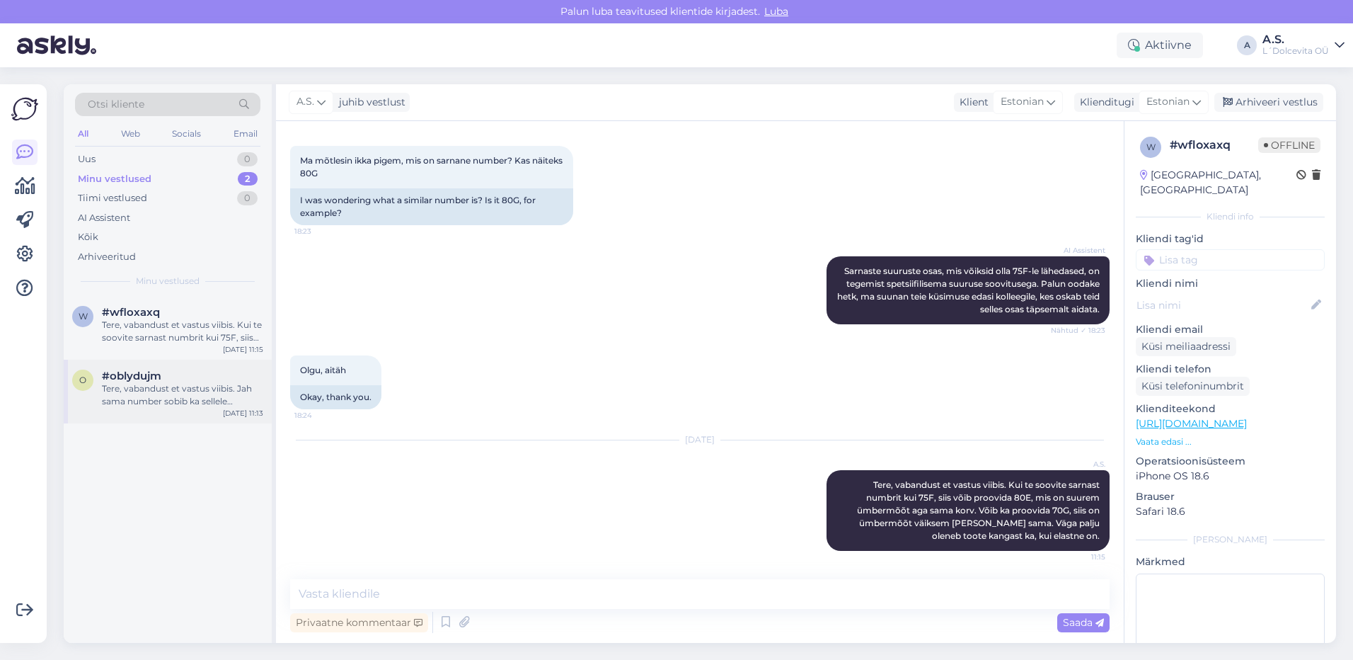
click at [178, 374] on div "#oblydujm" at bounding box center [182, 375] width 161 height 13
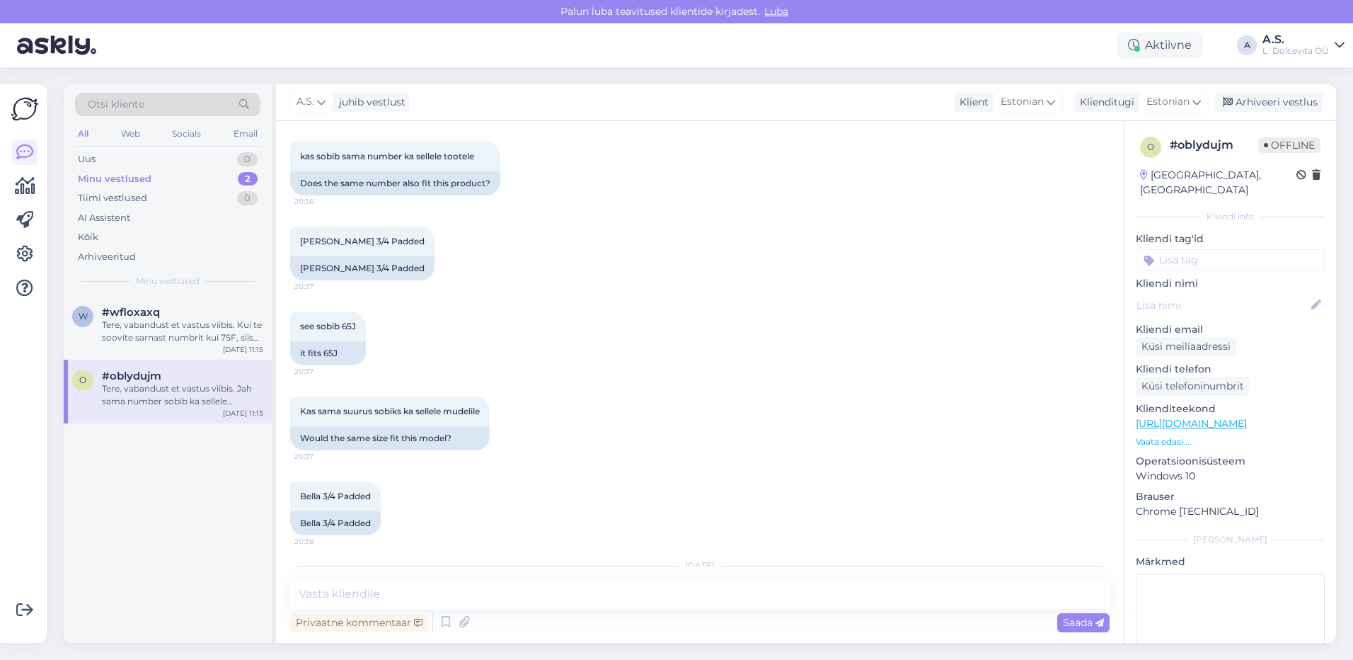
scroll to position [597, 0]
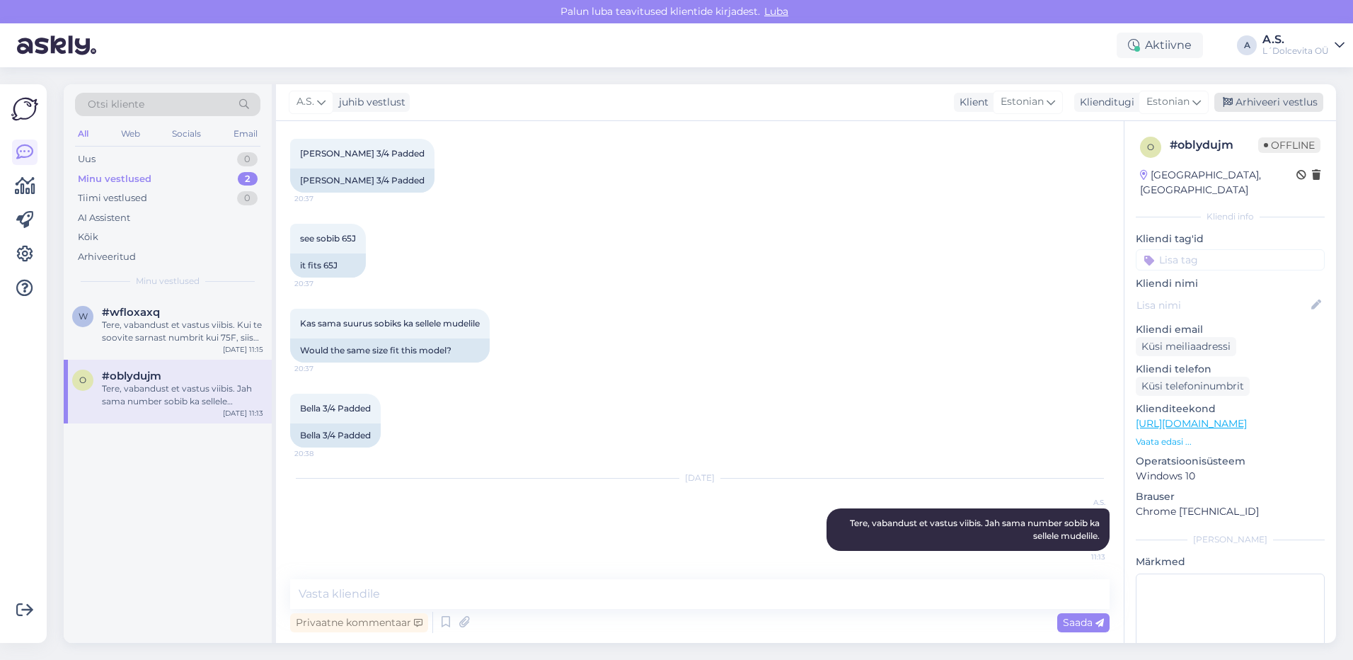
click at [1238, 103] on div "Arhiveeri vestlus" at bounding box center [1269, 102] width 109 height 19
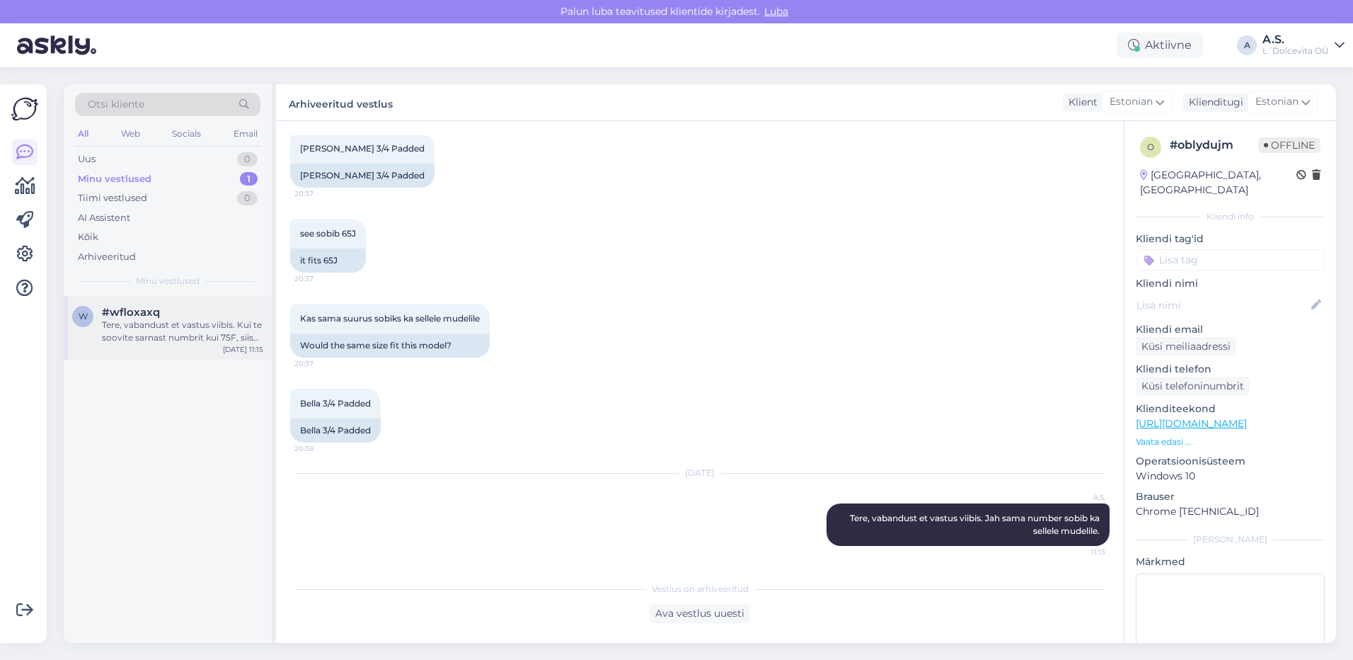
click at [163, 333] on div "Tere, vabandust et vastus viibis. Kui te soovite sarnast numbrit kui 75F, siis …" at bounding box center [182, 331] width 161 height 25
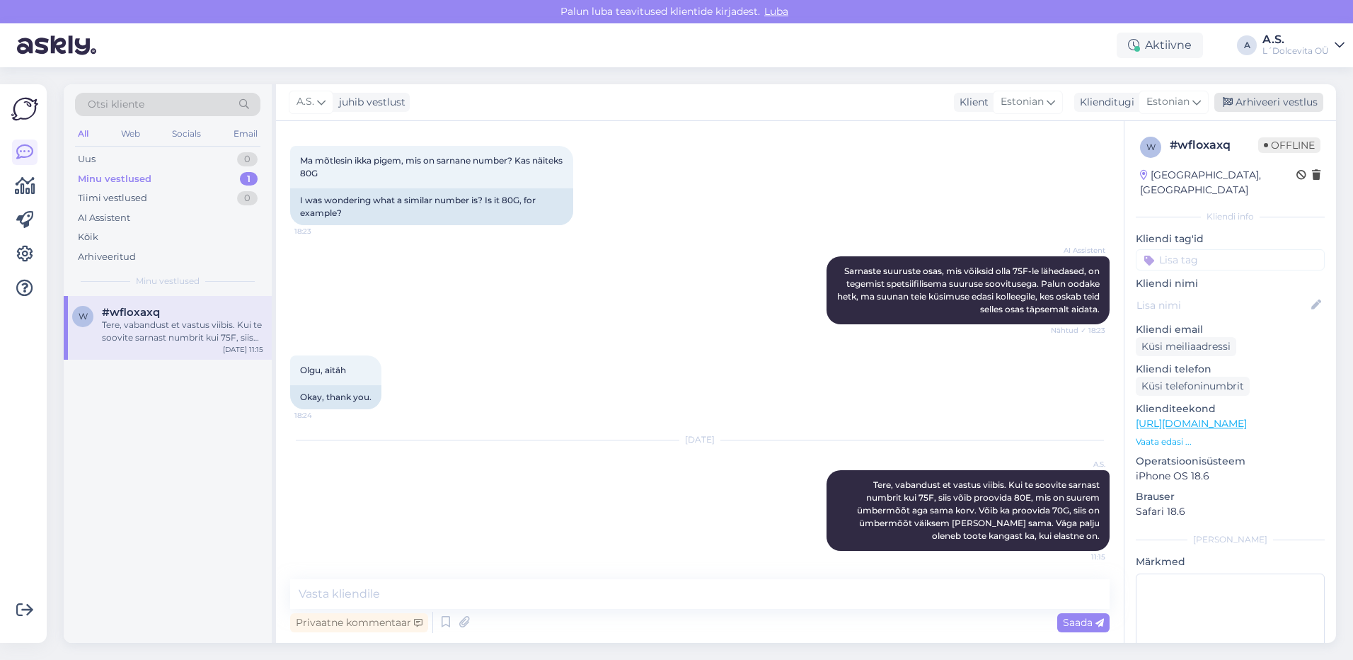
click at [1269, 105] on div "Arhiveeri vestlus" at bounding box center [1269, 102] width 109 height 19
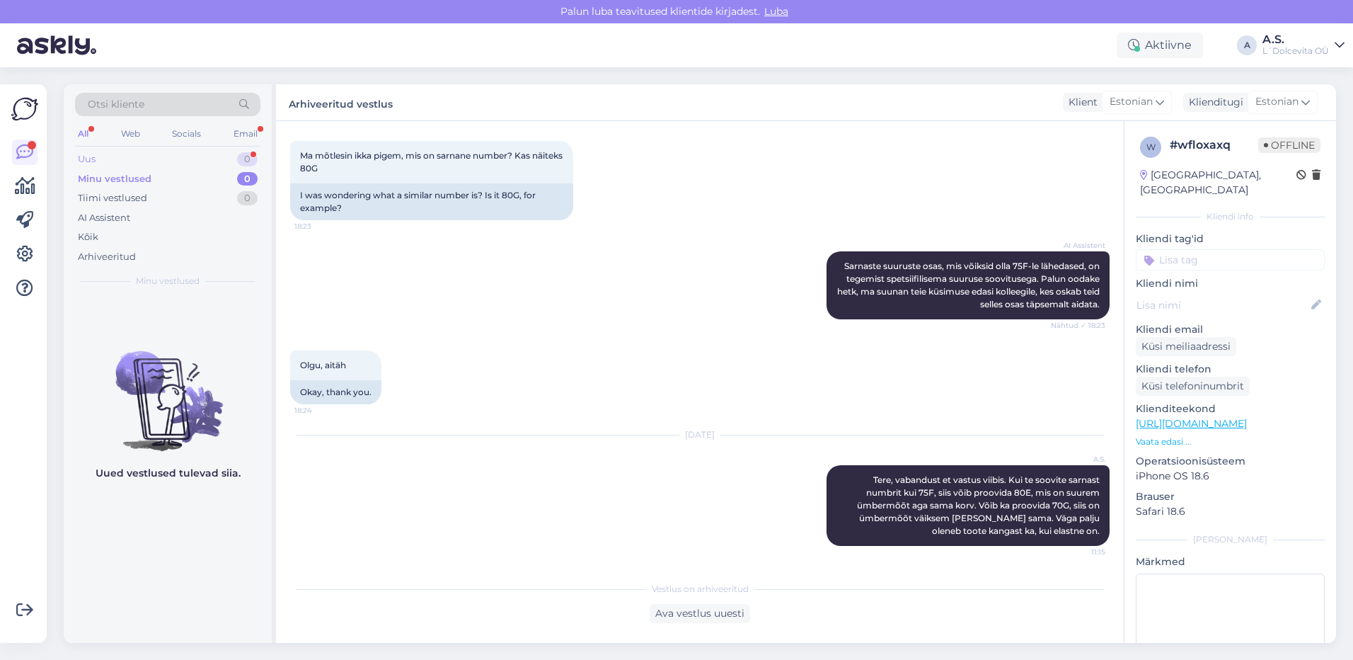
click at [123, 159] on div "Uus 0" at bounding box center [167, 159] width 185 height 20
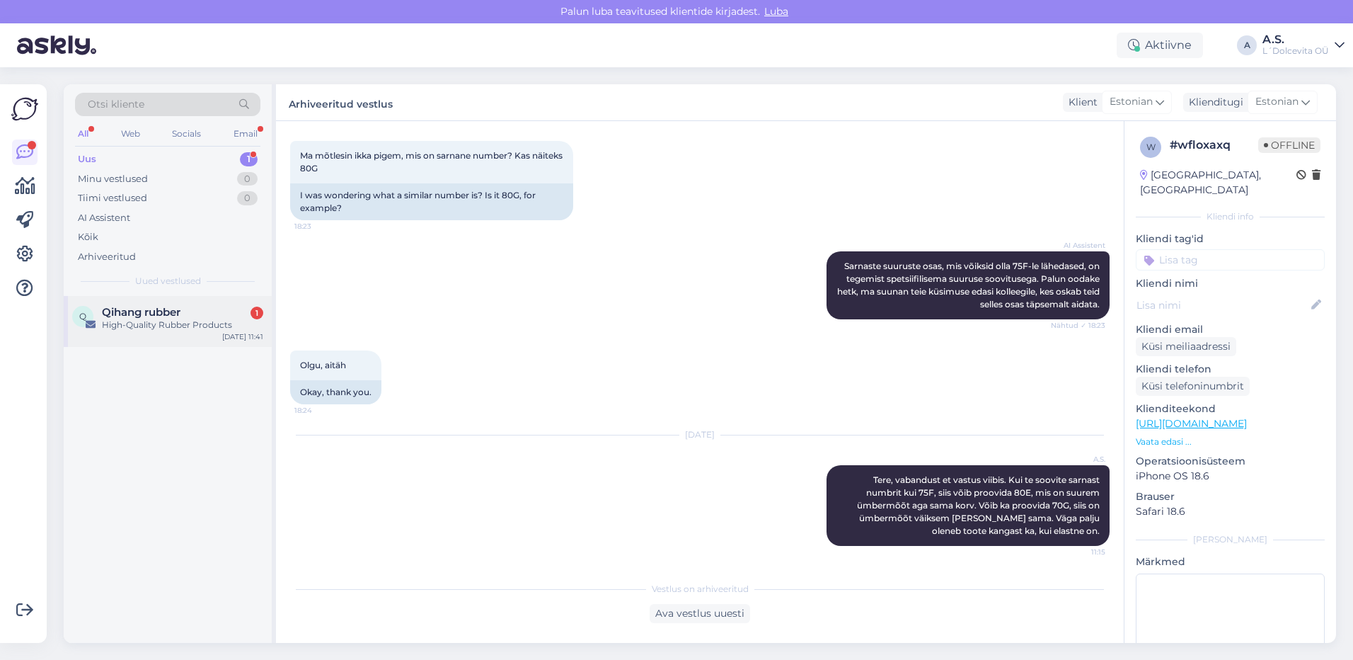
click at [186, 340] on div "Q Qihang rubber 1 High-Quality Rubber Products [DATE] 11:41" at bounding box center [168, 321] width 208 height 51
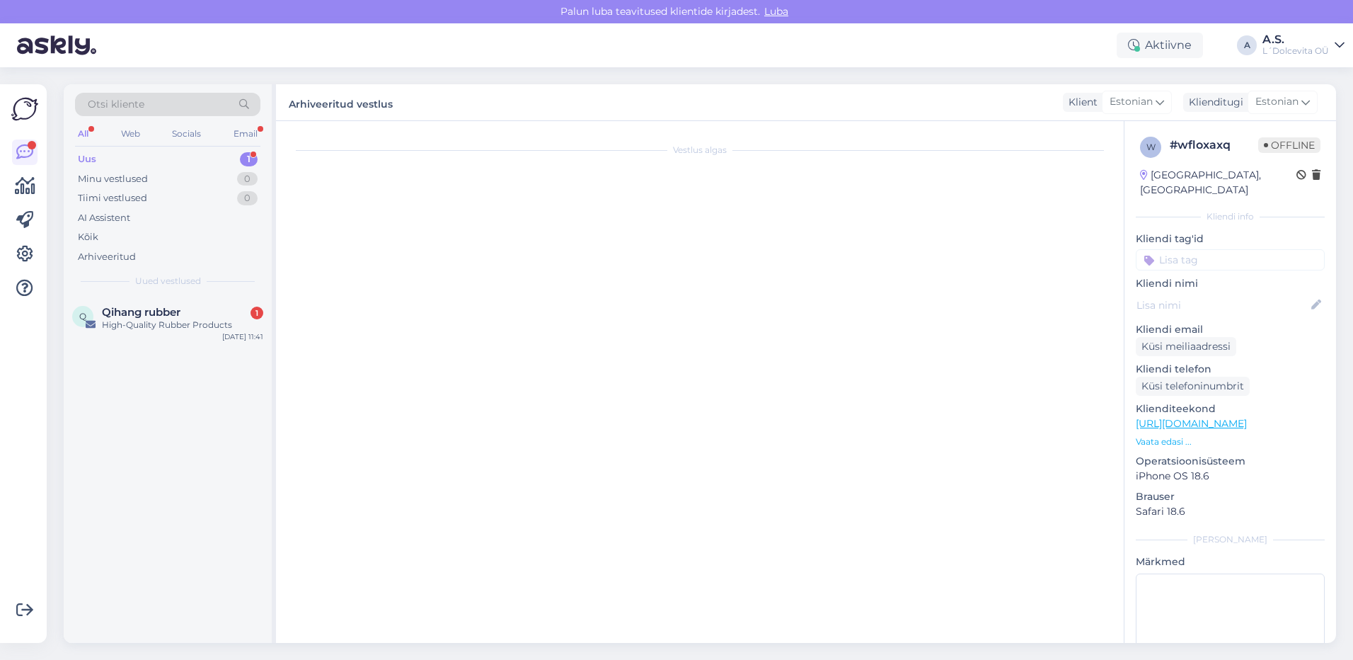
scroll to position [0, 0]
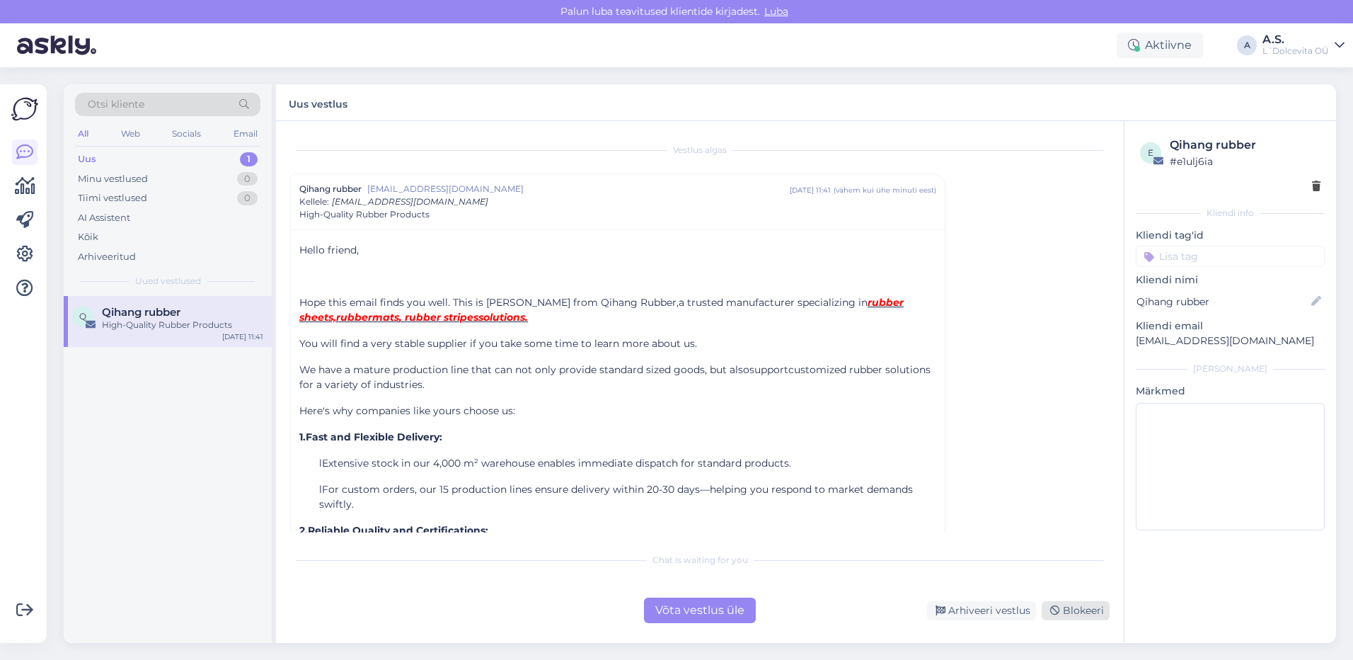
click at [1062, 610] on div "Blokeeri" at bounding box center [1076, 610] width 68 height 19
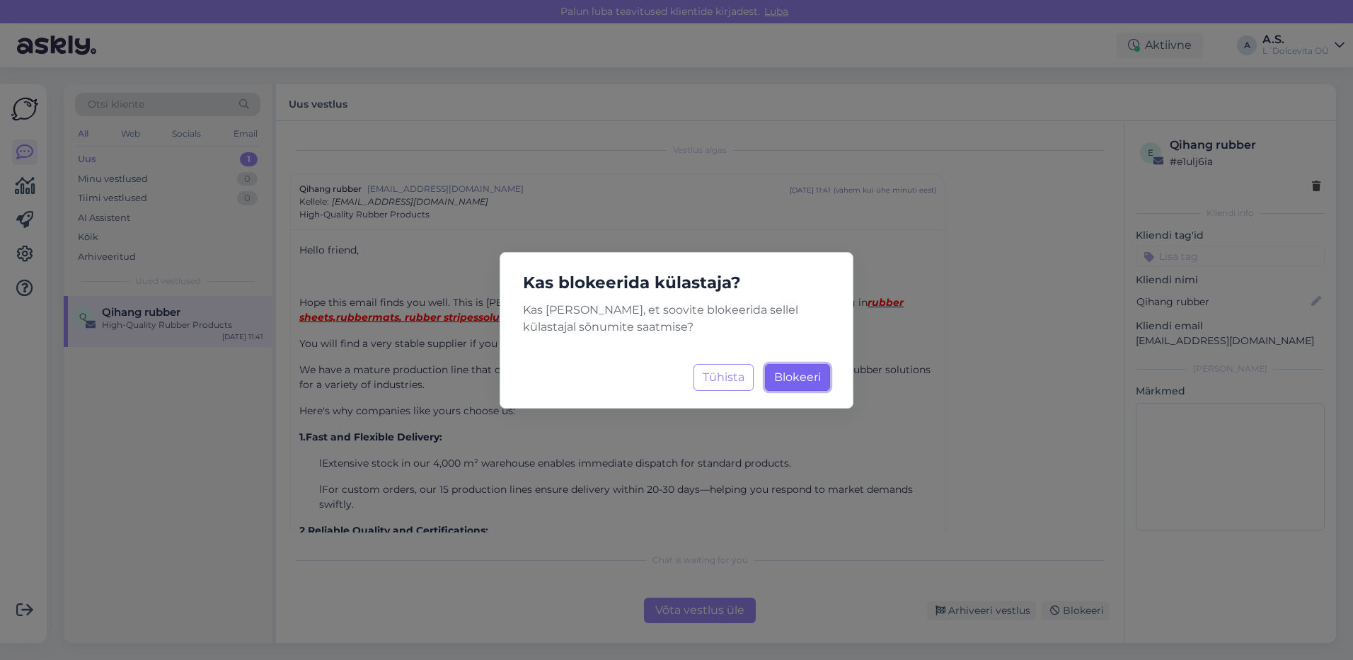
click at [807, 367] on button "Blokeeri Laadimine..." at bounding box center [797, 377] width 65 height 27
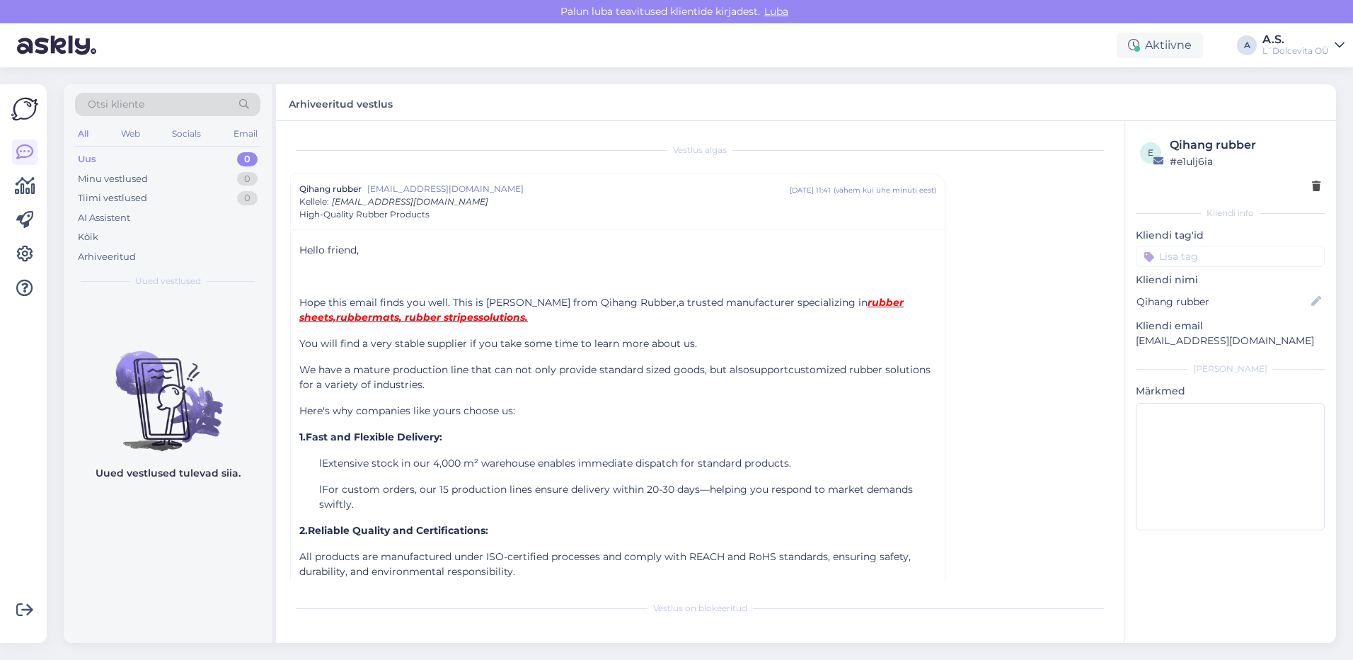
scroll to position [38, 0]
